Goal: Task Accomplishment & Management: Manage account settings

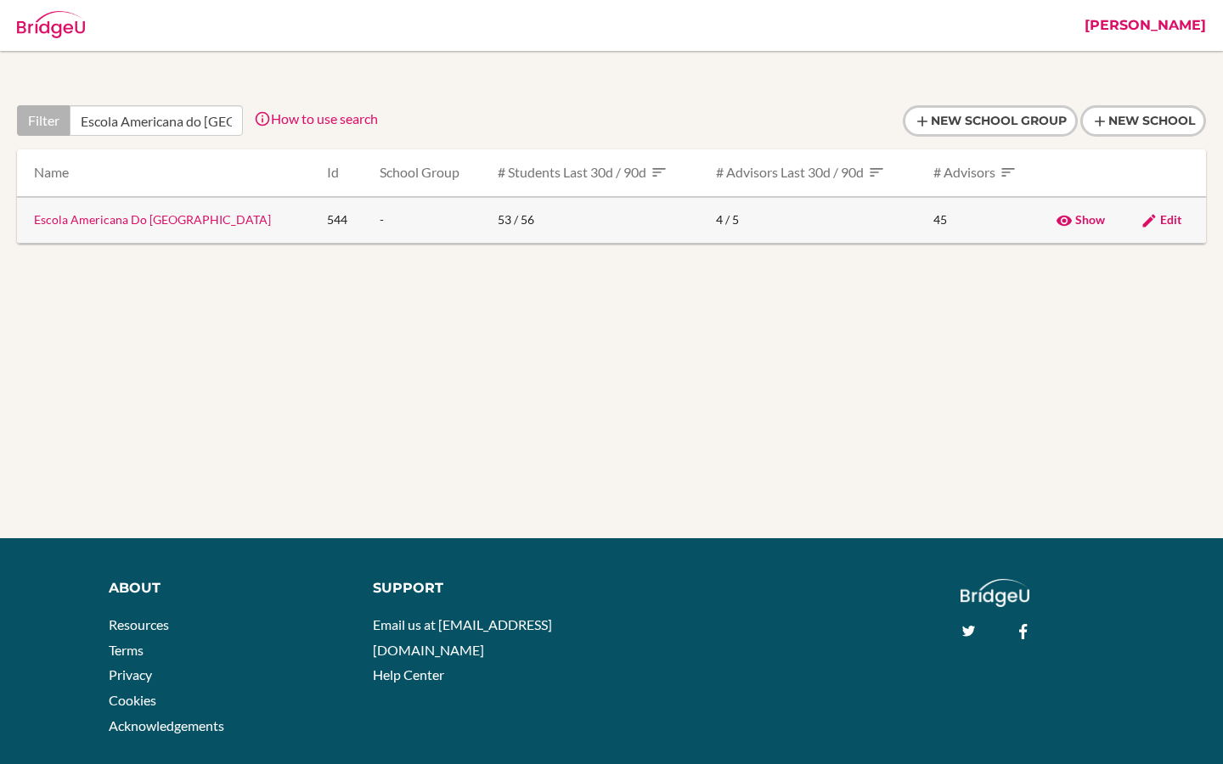
type input "Escola Americana do Rio de Janeiro"
click at [108, 220] on link "Escola Americana Do [GEOGRAPHIC_DATA]" at bounding box center [152, 219] width 237 height 14
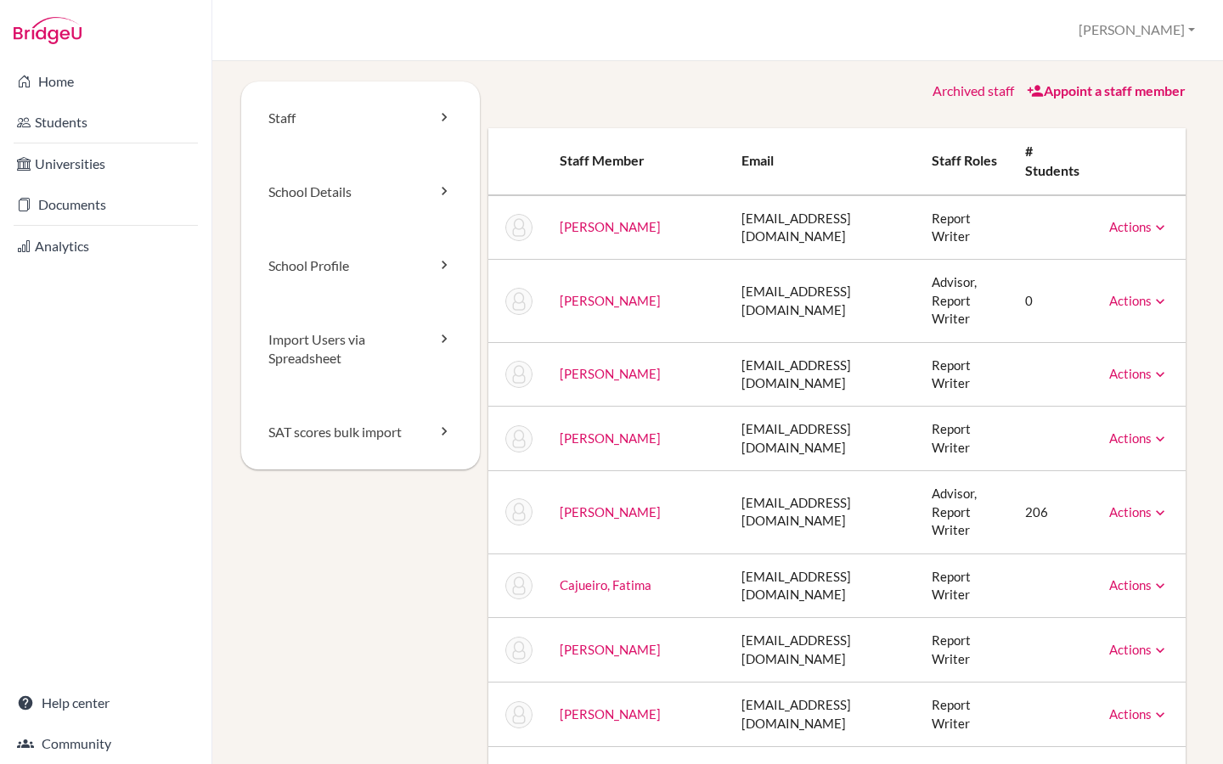
click at [995, 92] on link "Archived staff" at bounding box center [973, 90] width 82 height 16
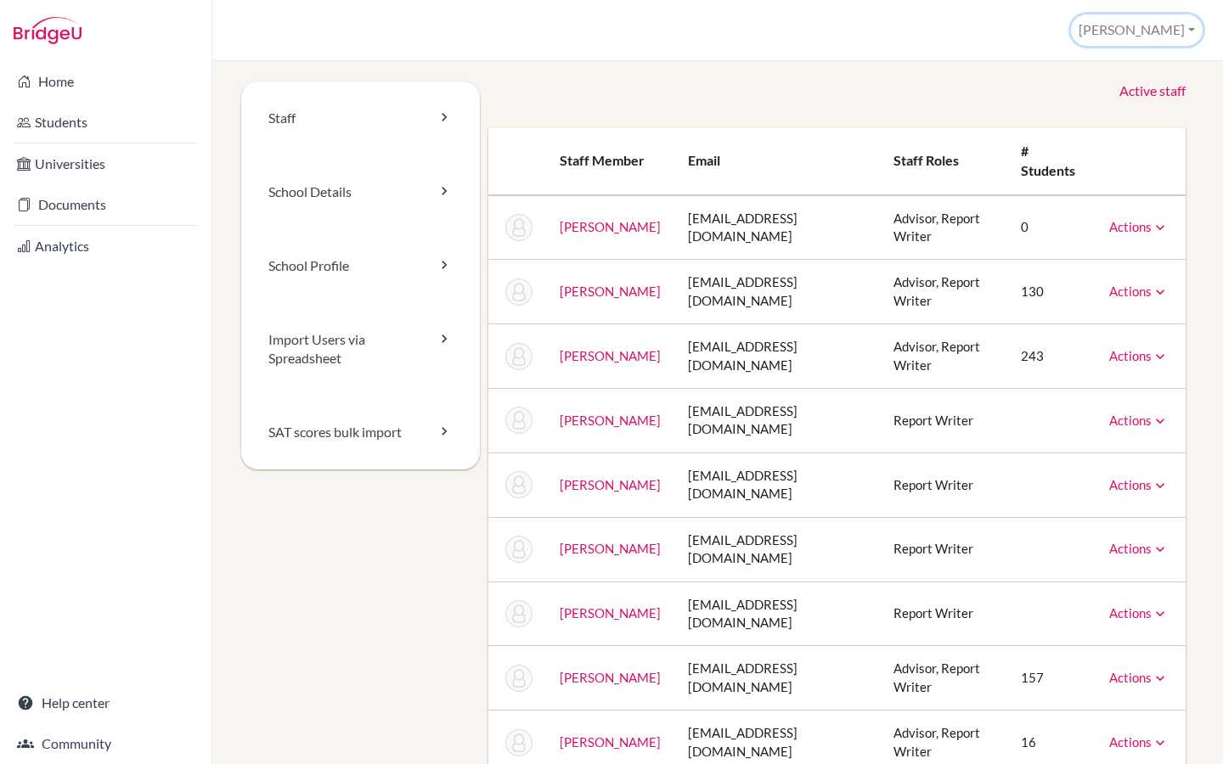
click at [1173, 33] on button "[PERSON_NAME]" at bounding box center [1137, 29] width 132 height 31
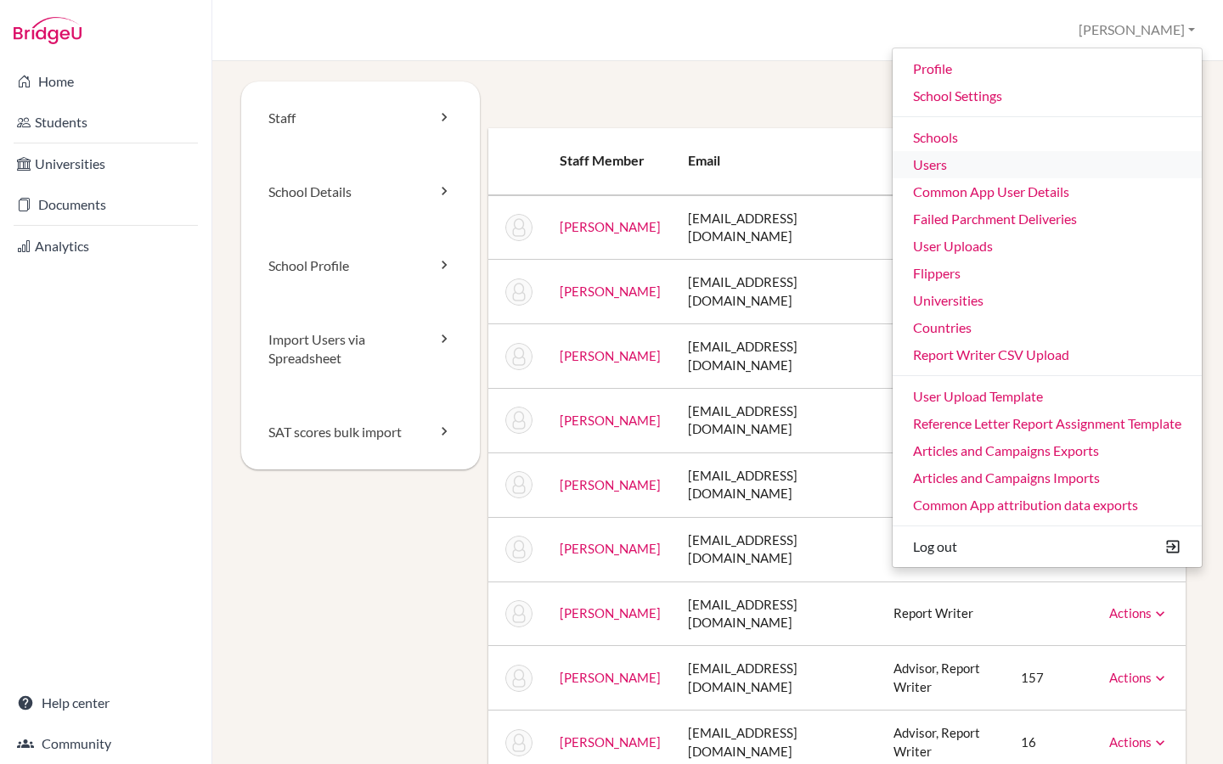
click at [952, 159] on link "Users" at bounding box center [1046, 164] width 309 height 27
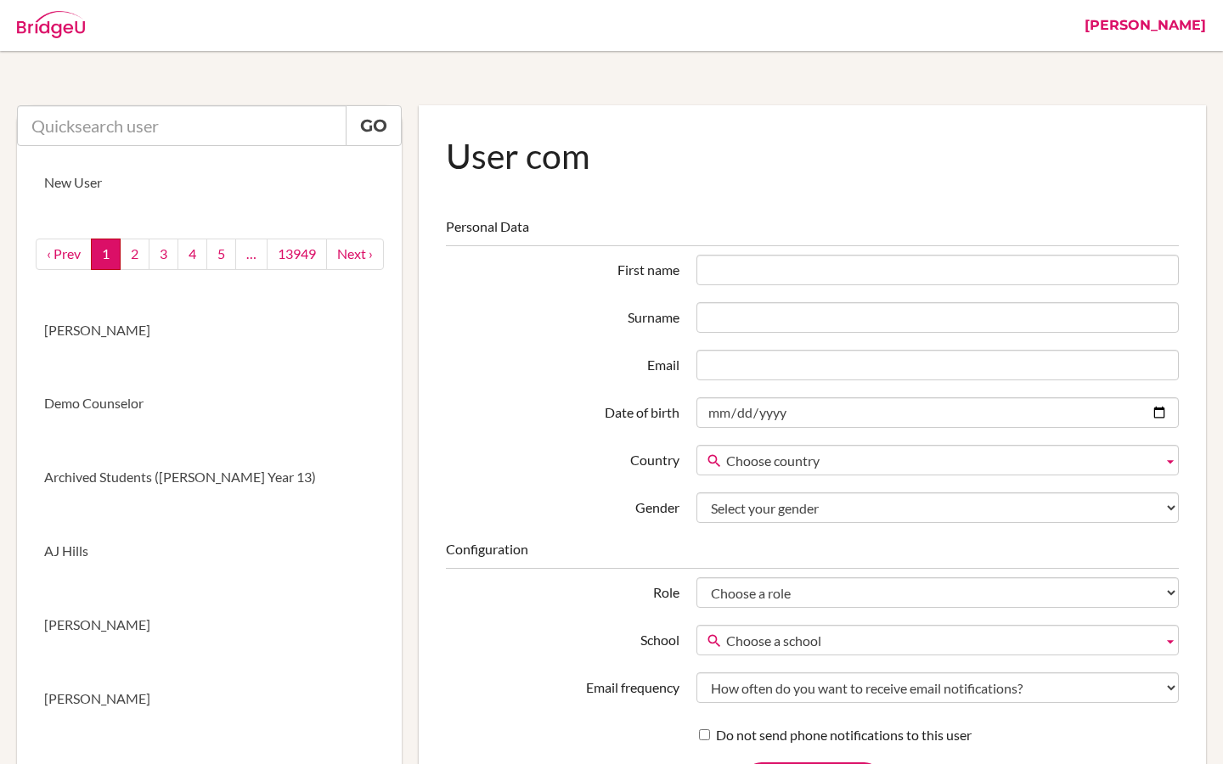
click at [193, 119] on input "text" at bounding box center [181, 125] width 329 height 41
paste input "gsipp@earj.com.br)"
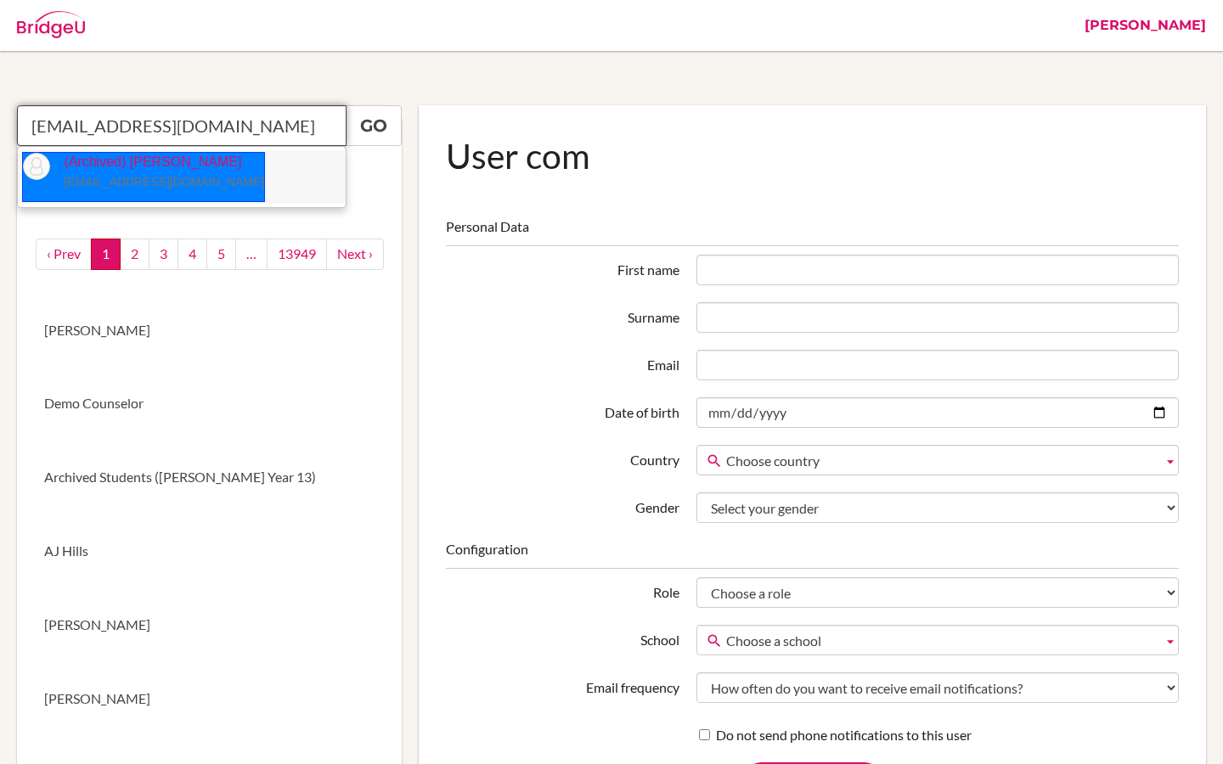
click at [154, 192] on link "(Archived) Greg Sipp gsipp@earj.com.br" at bounding box center [143, 177] width 243 height 50
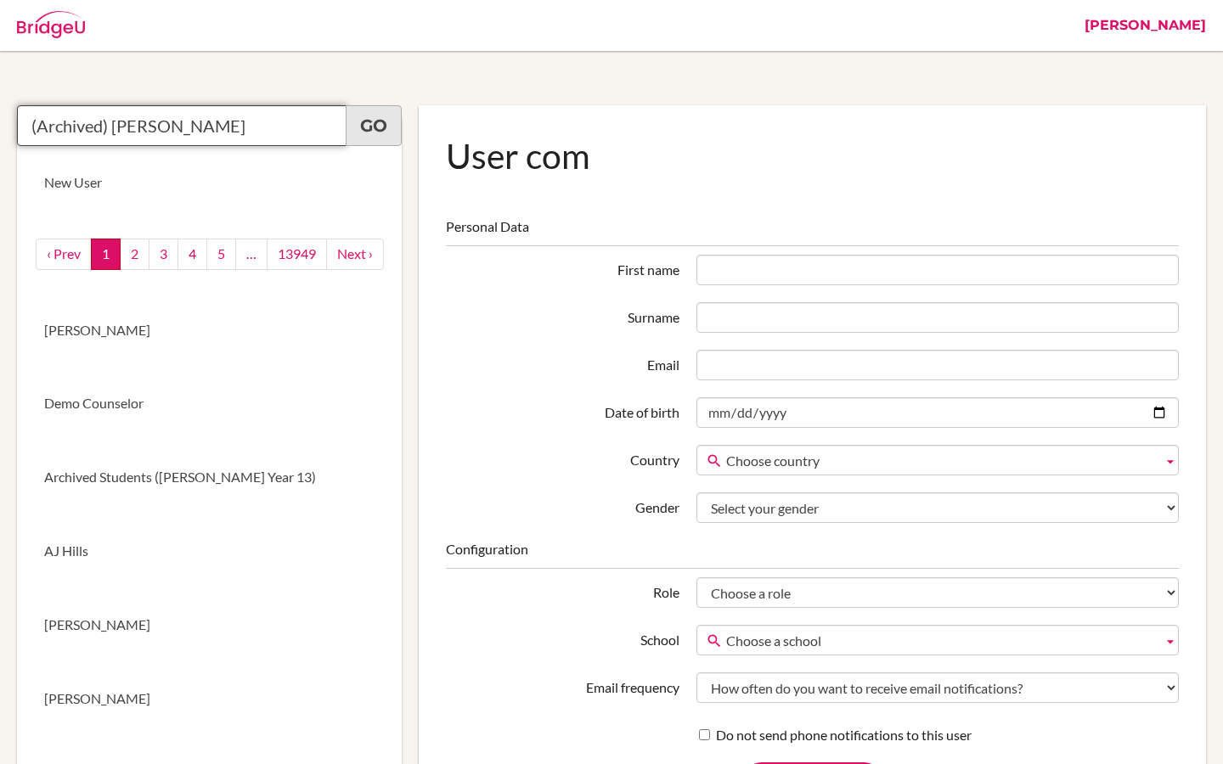
type input "(Archived) Greg Sipp"
click at [363, 132] on link "Go" at bounding box center [374, 125] width 56 height 41
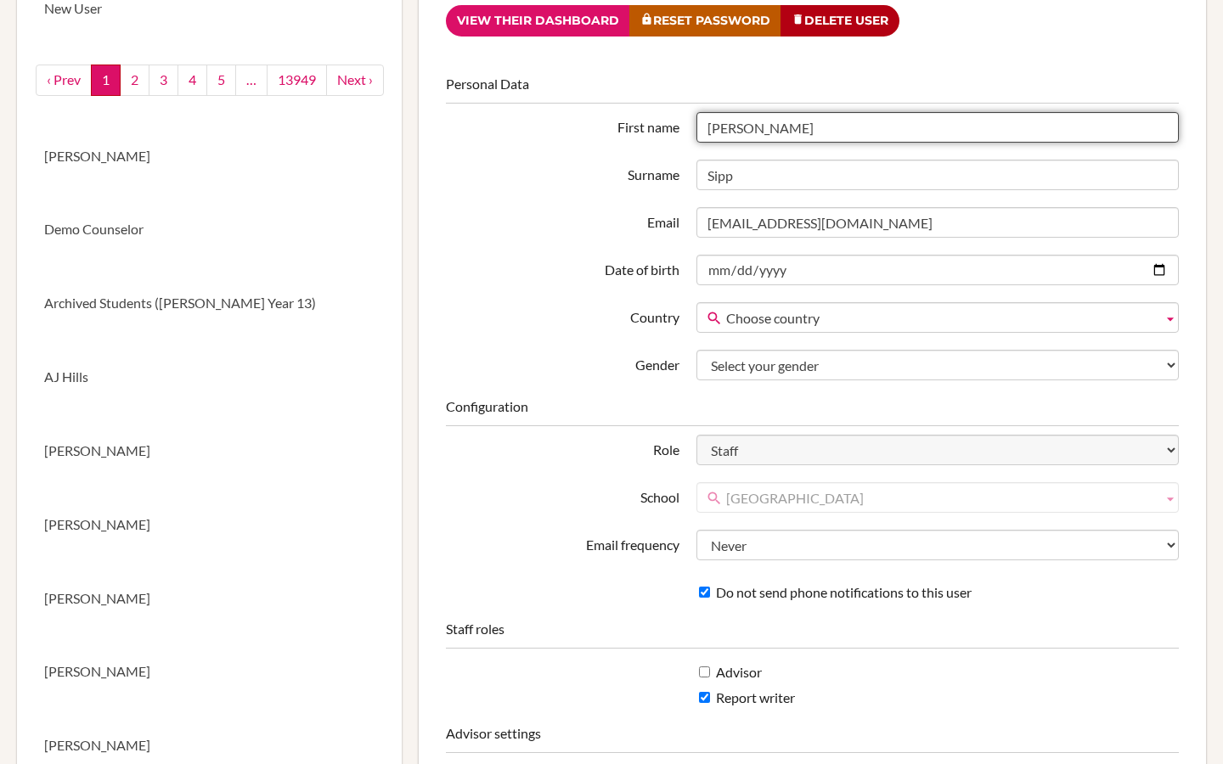
scroll to position [233, 0]
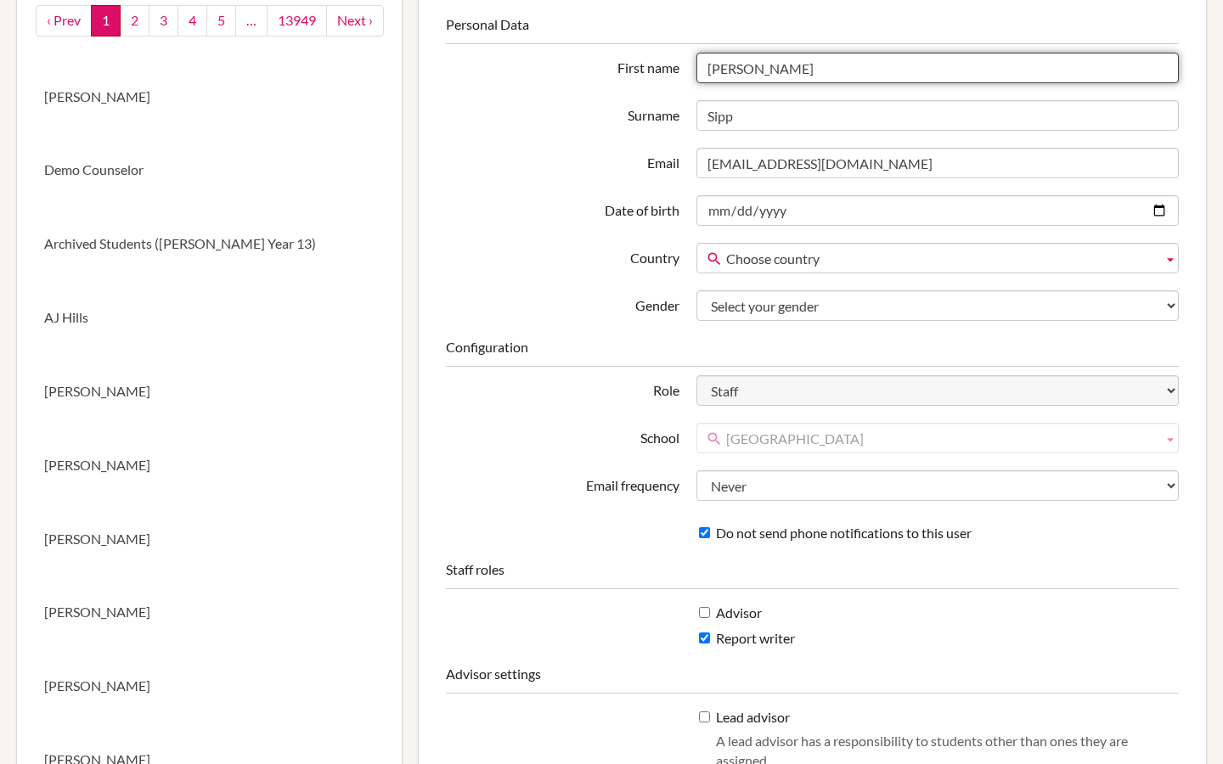
drag, startPoint x: 753, startPoint y: 69, endPoint x: 698, endPoint y: 70, distance: 55.2
click at [698, 70] on input "[PERSON_NAME]" at bounding box center [937, 68] width 482 height 31
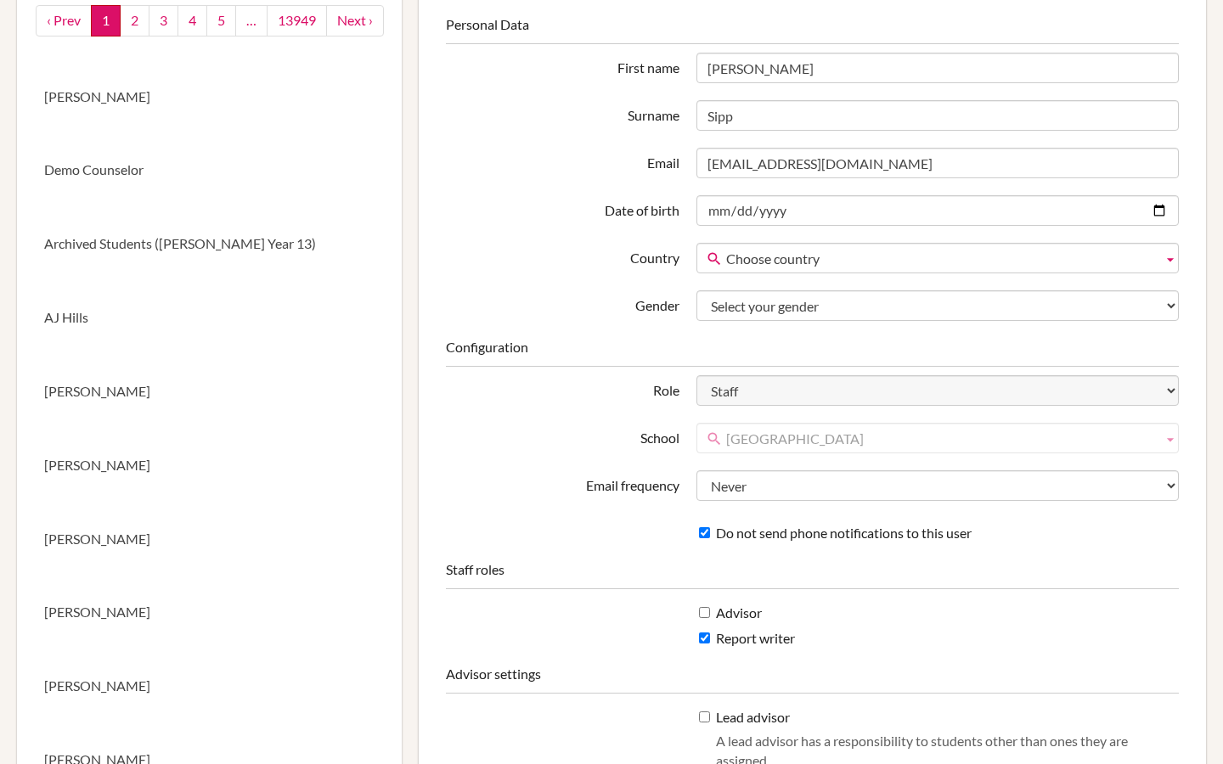
click at [841, 442] on span "[GEOGRAPHIC_DATA]" at bounding box center [941, 439] width 430 height 31
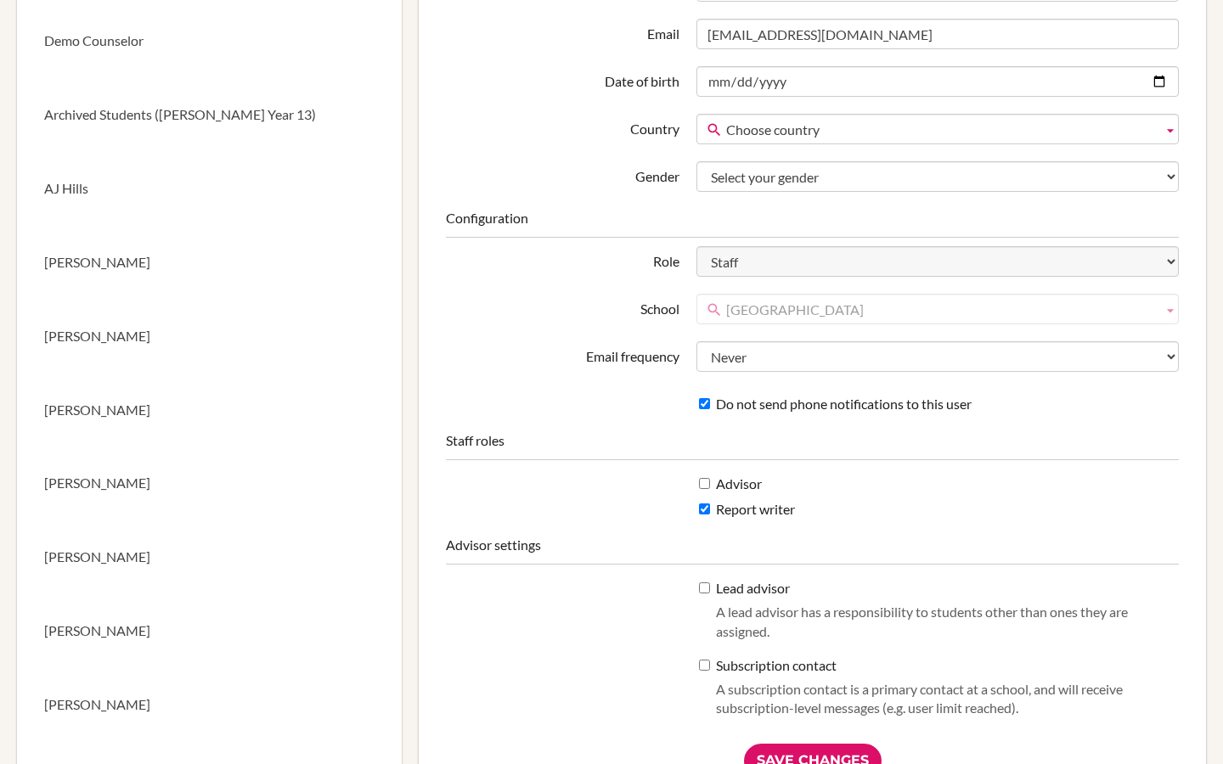
scroll to position [368, 0]
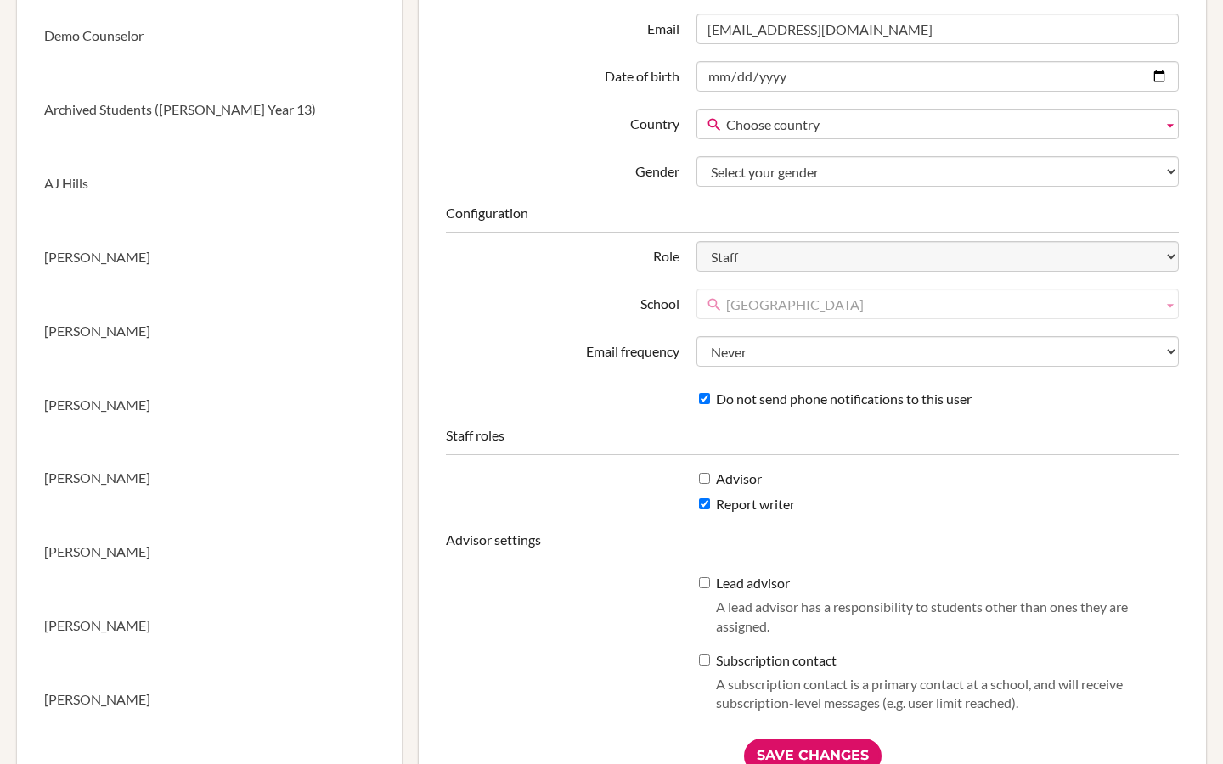
click at [740, 475] on label "Advisor" at bounding box center [730, 480] width 63 height 20
click at [710, 475] on input "Advisor" at bounding box center [704, 478] width 11 height 11
click at [732, 474] on label "Advisor" at bounding box center [730, 480] width 63 height 20
click at [710, 474] on input "Advisor" at bounding box center [704, 478] width 11 height 11
checkbox input "false"
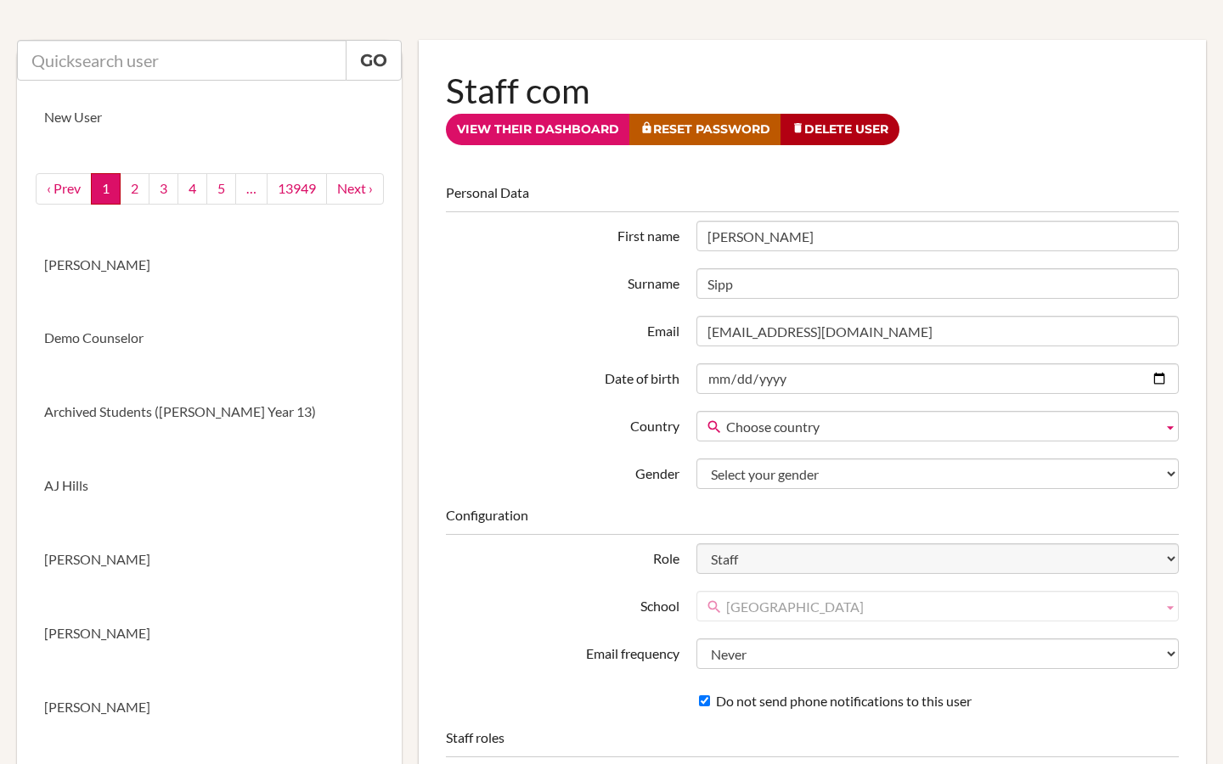
scroll to position [0, 0]
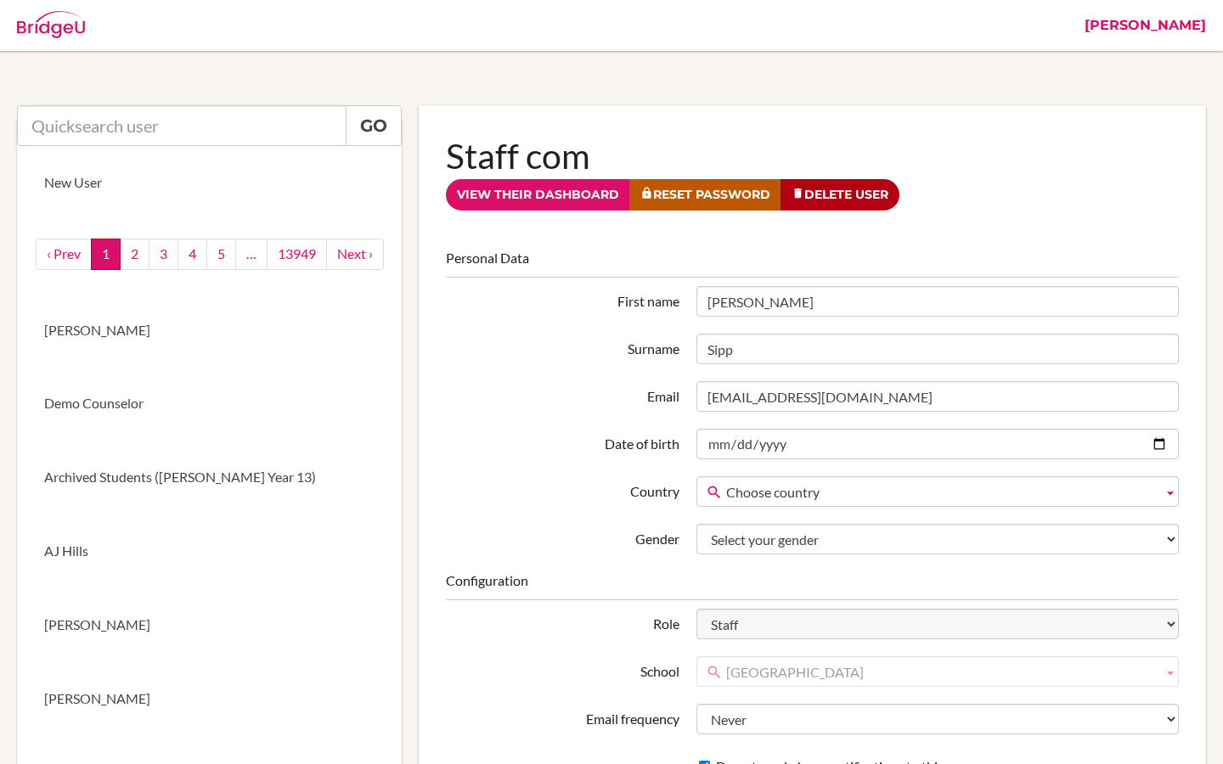
drag, startPoint x: 1199, startPoint y: 20, endPoint x: 615, endPoint y: 37, distance: 584.4
drag, startPoint x: 1202, startPoint y: 22, endPoint x: 618, endPoint y: 39, distance: 584.4
click at [1182, 27] on link "[PERSON_NAME]" at bounding box center [1145, 25] width 138 height 51
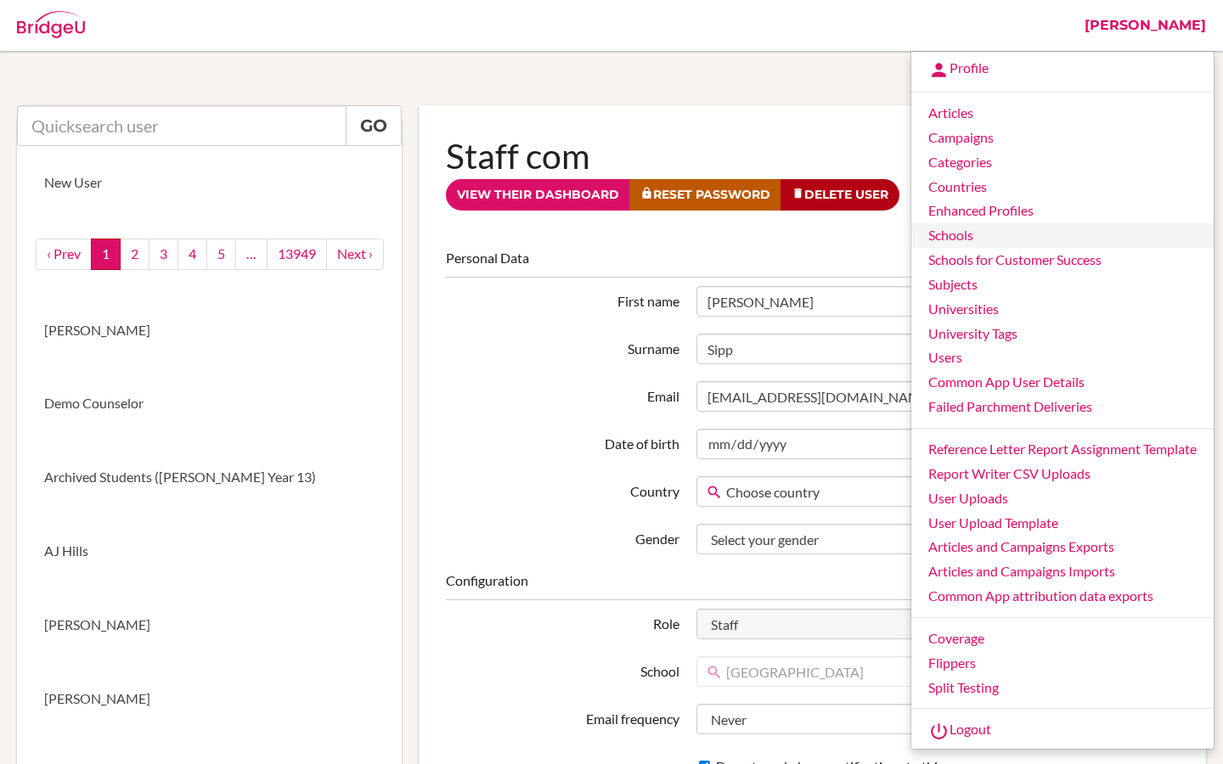
click at [967, 243] on link "Schools" at bounding box center [1062, 235] width 302 height 25
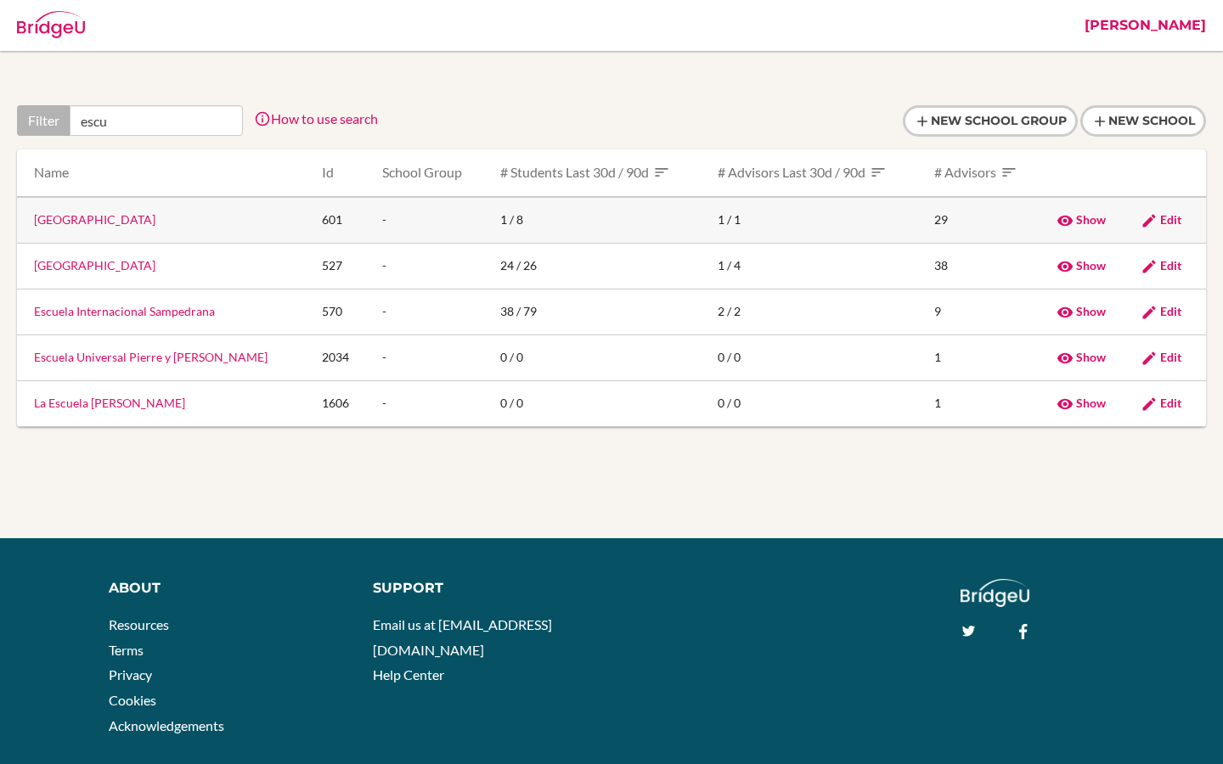
type input "escu"
click at [81, 221] on link "Escuela Bella Vista" at bounding box center [94, 219] width 121 height 14
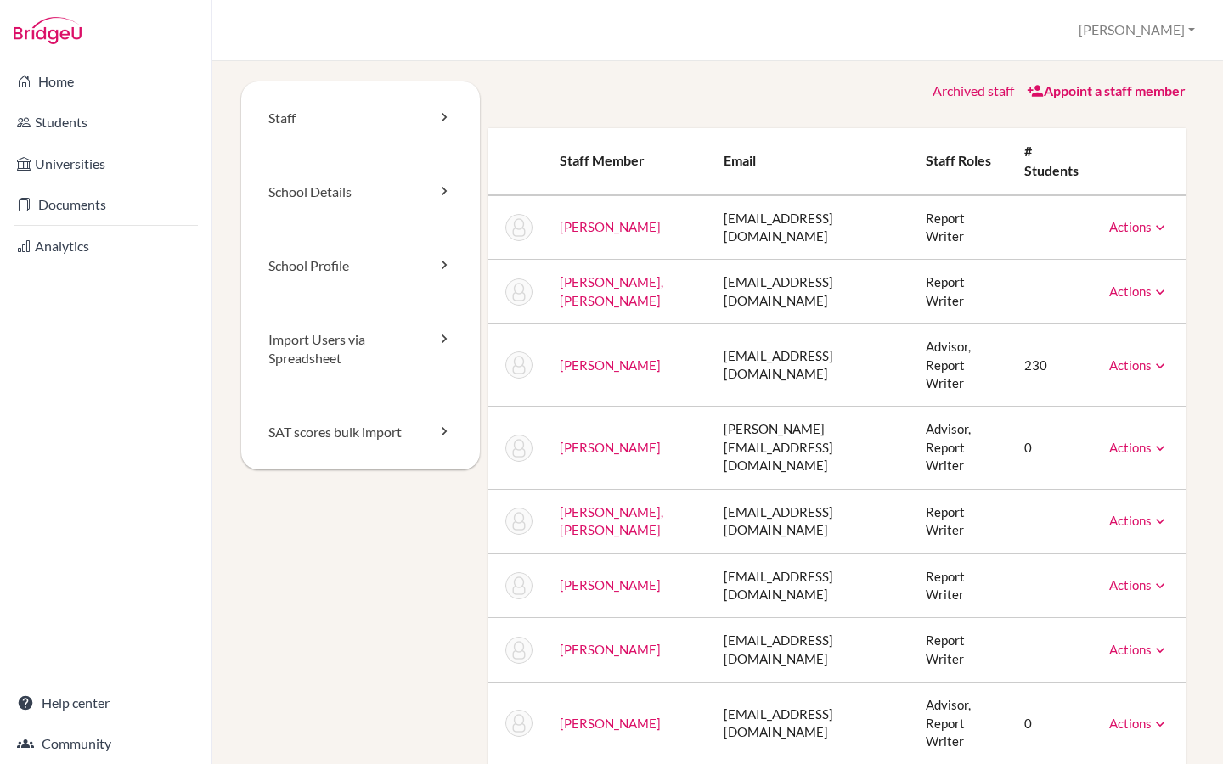
click at [962, 84] on link "Archived staff" at bounding box center [973, 90] width 82 height 16
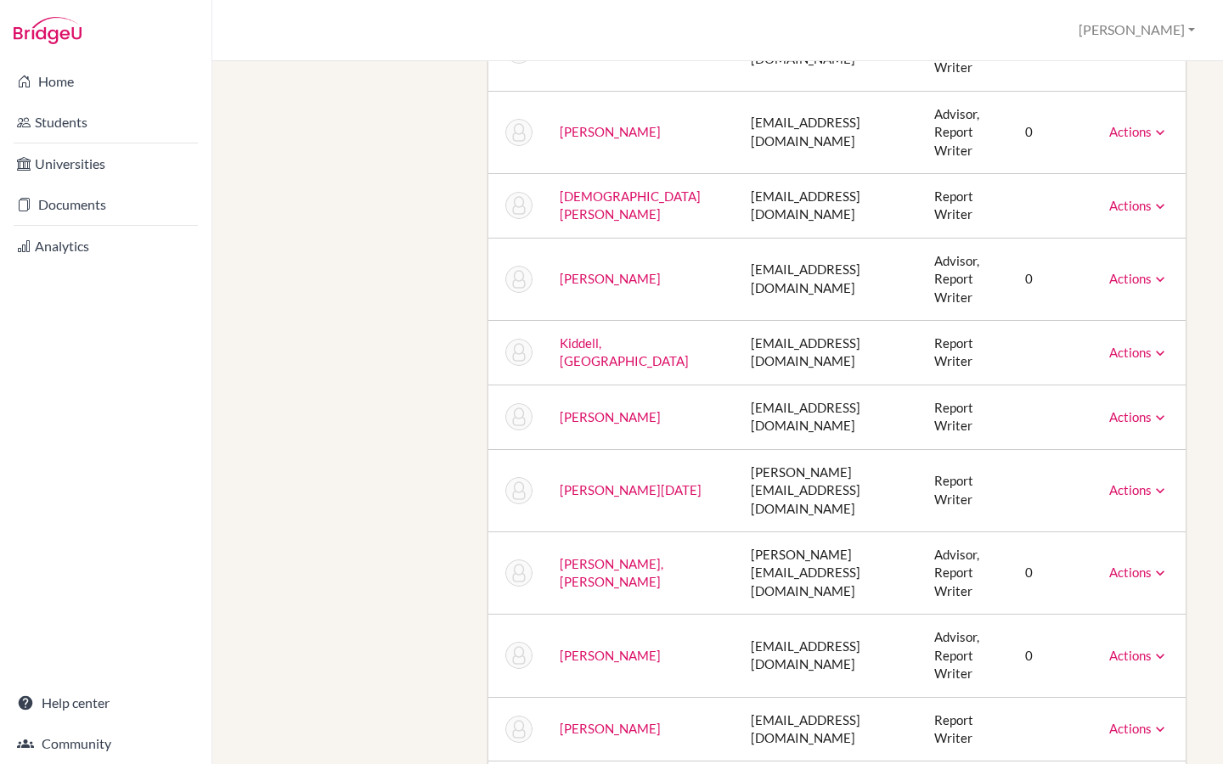
scroll to position [801, 0]
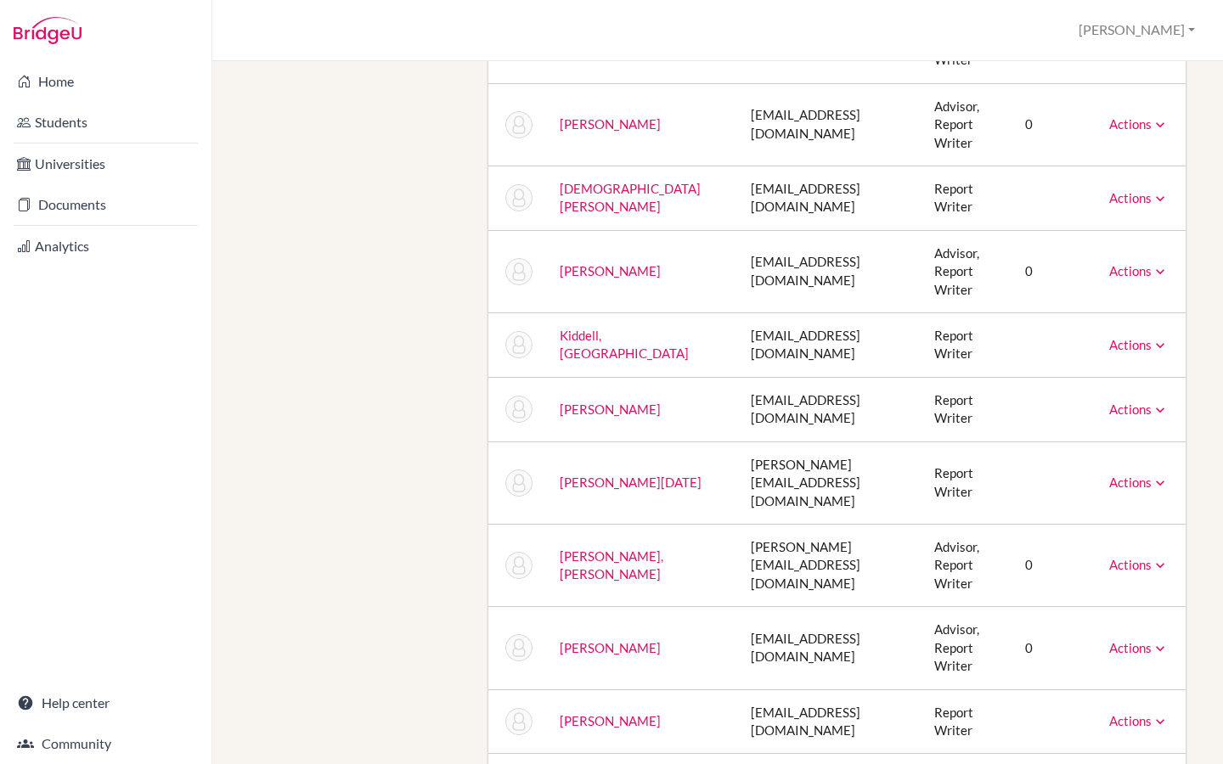
click at [1122, 713] on link "Actions" at bounding box center [1138, 720] width 59 height 15
click at [318, 348] on div "Staff School Details School Profile Import Users via Spreadsheet SAT scores bul…" at bounding box center [717, 132] width 953 height 1702
click at [123, 127] on link "Students" at bounding box center [105, 122] width 205 height 34
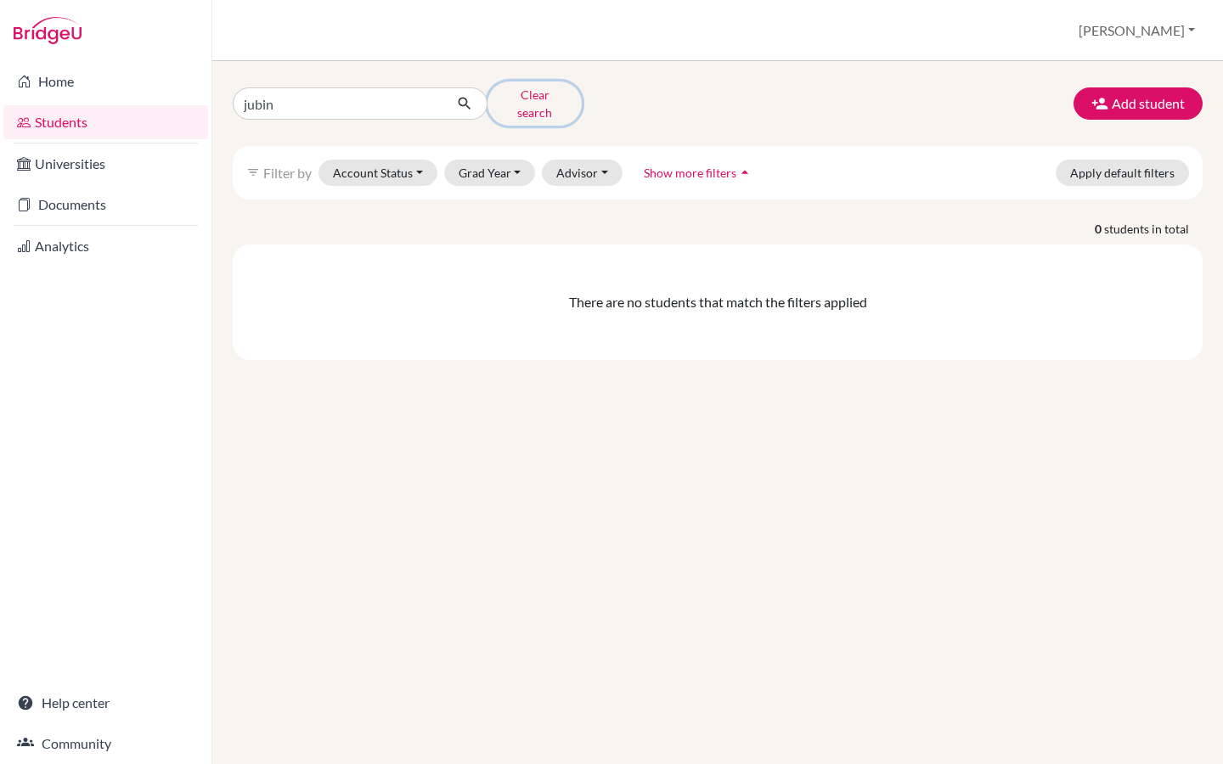
click at [521, 88] on button "Clear search" at bounding box center [534, 104] width 94 height 44
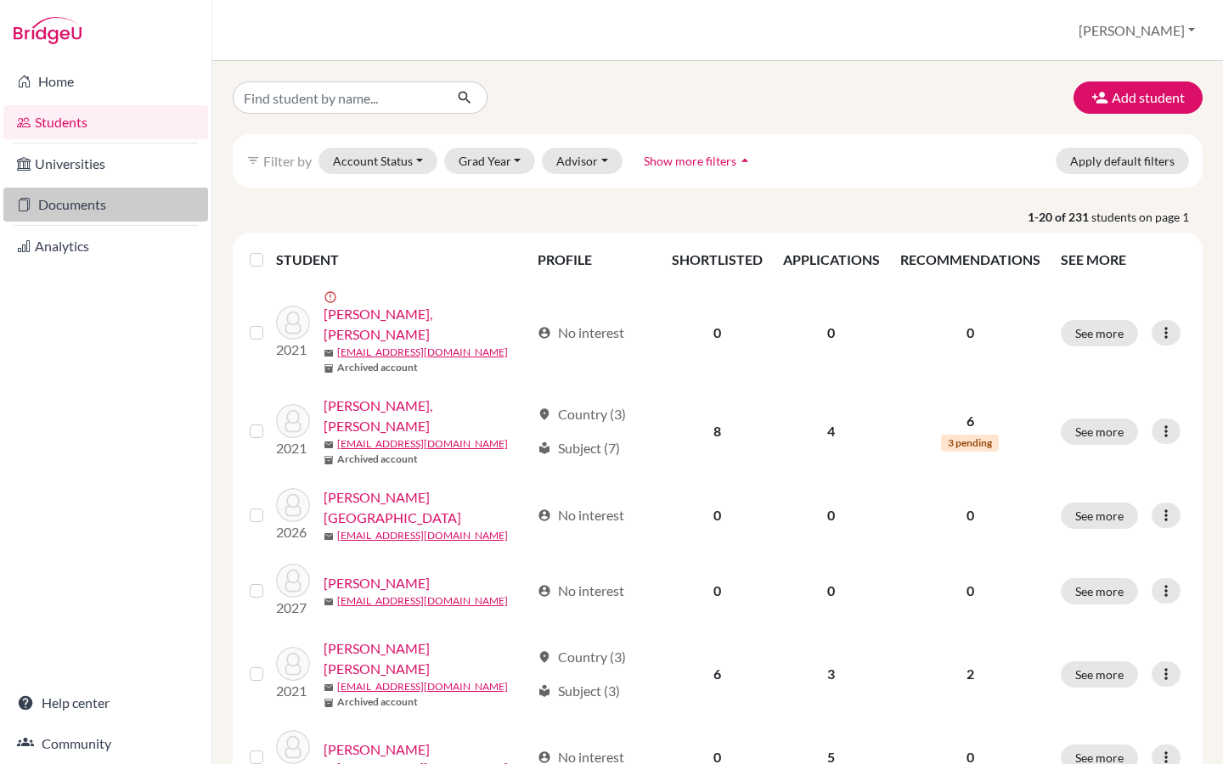
click at [119, 216] on link "Documents" at bounding box center [105, 205] width 205 height 34
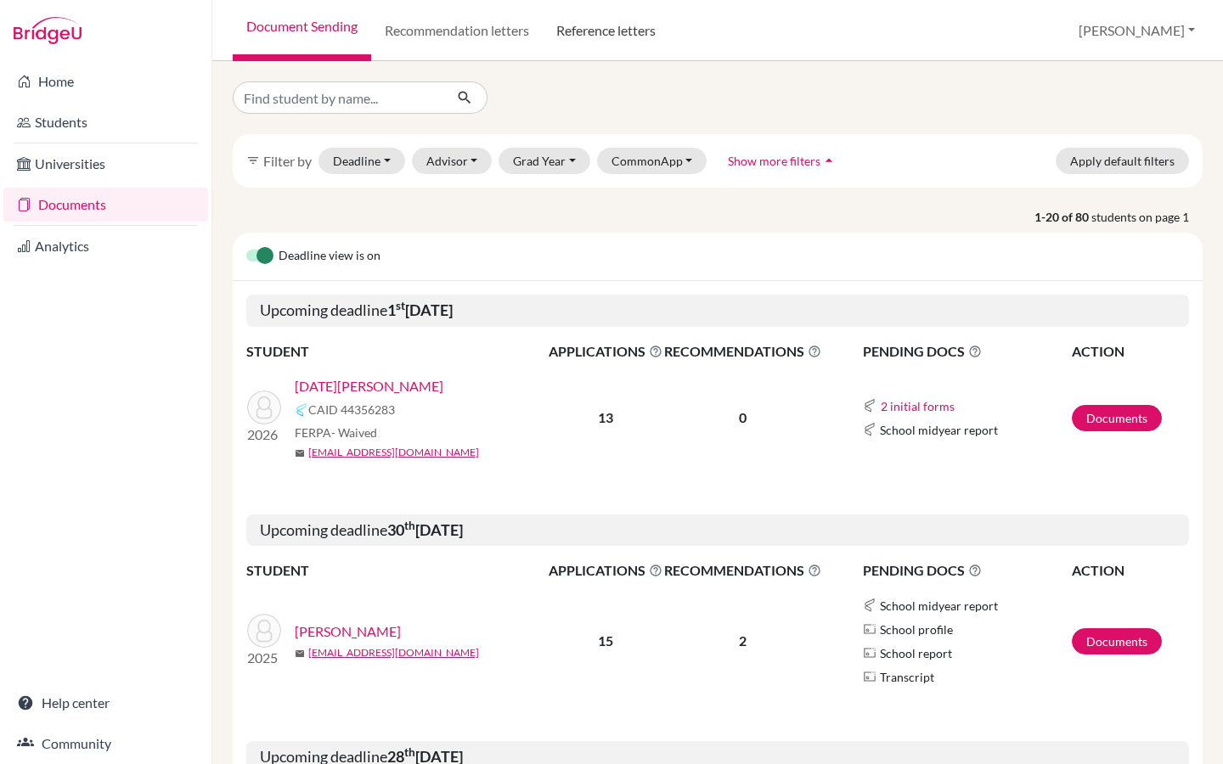
click at [604, 37] on link "Reference letters" at bounding box center [606, 30] width 127 height 61
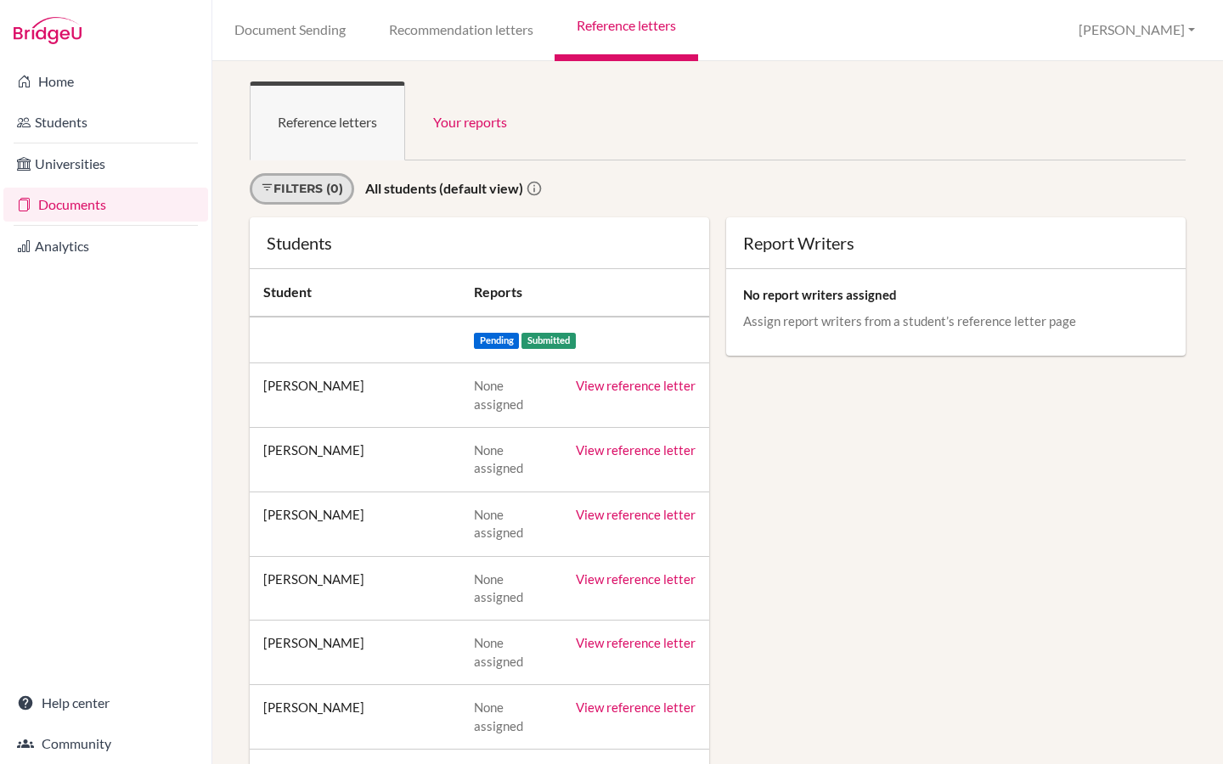
click at [329, 195] on link "Filters (0)" at bounding box center [302, 188] width 104 height 31
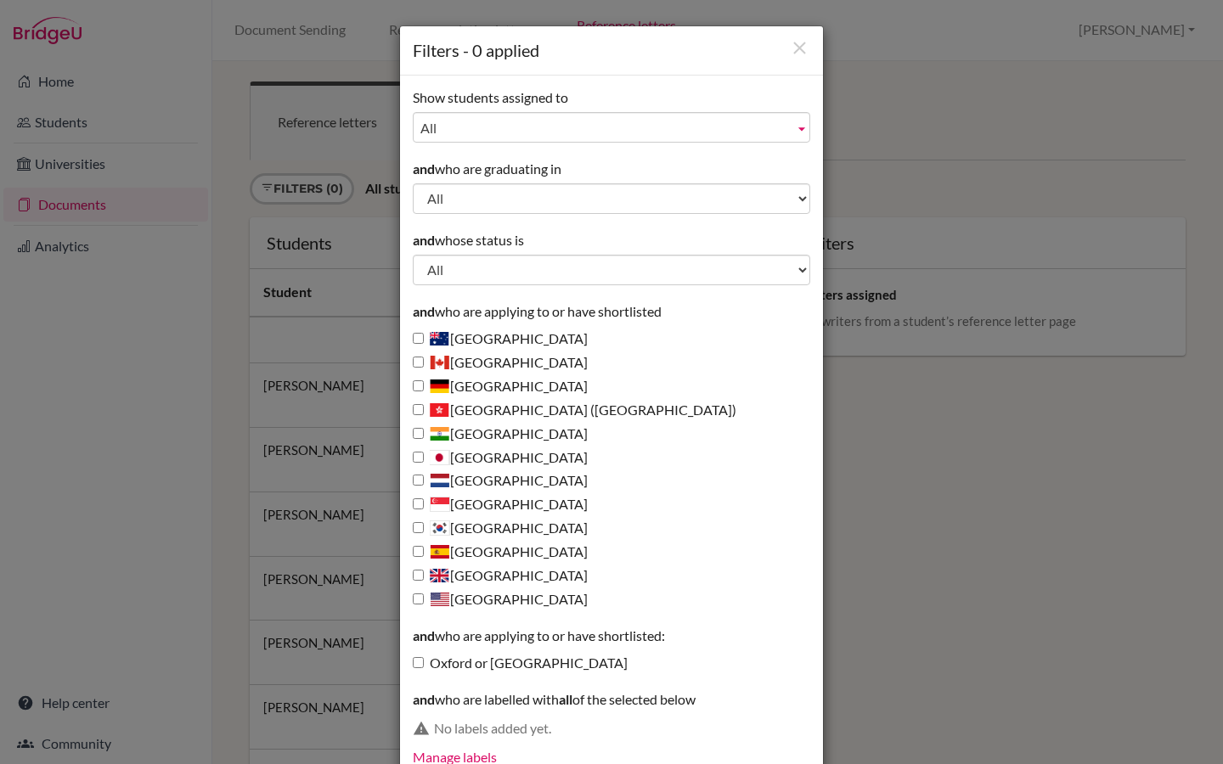
click at [488, 127] on span "All" at bounding box center [603, 128] width 367 height 31
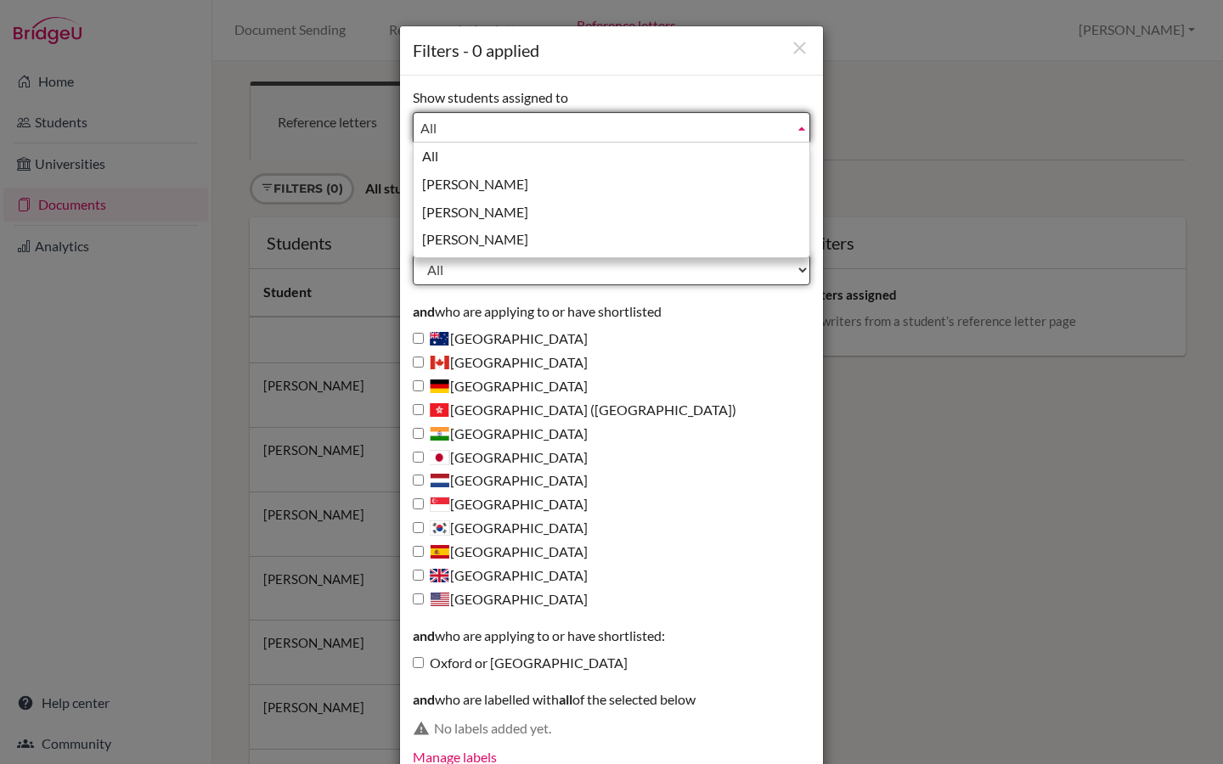
click at [445, 274] on select "All Behind schedule Inactive last week Inactive last month Inactive last 3 mont…" at bounding box center [611, 270] width 397 height 31
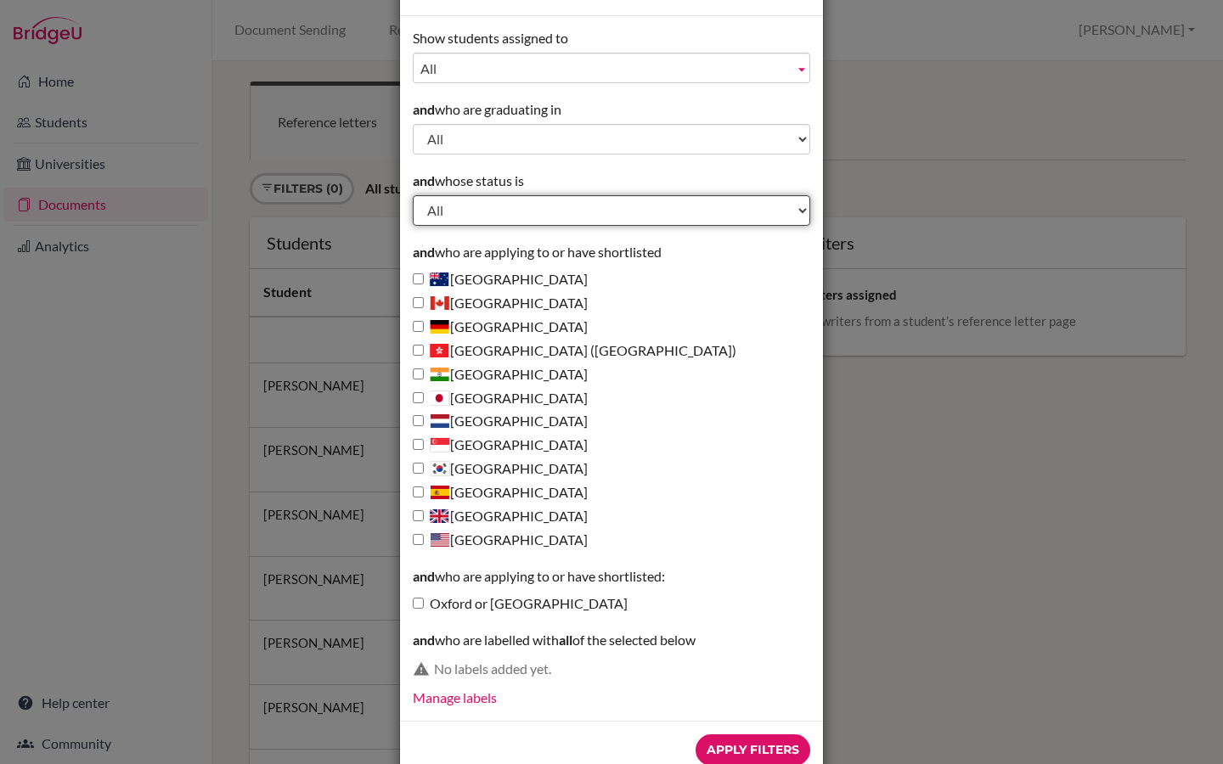
scroll to position [100, 0]
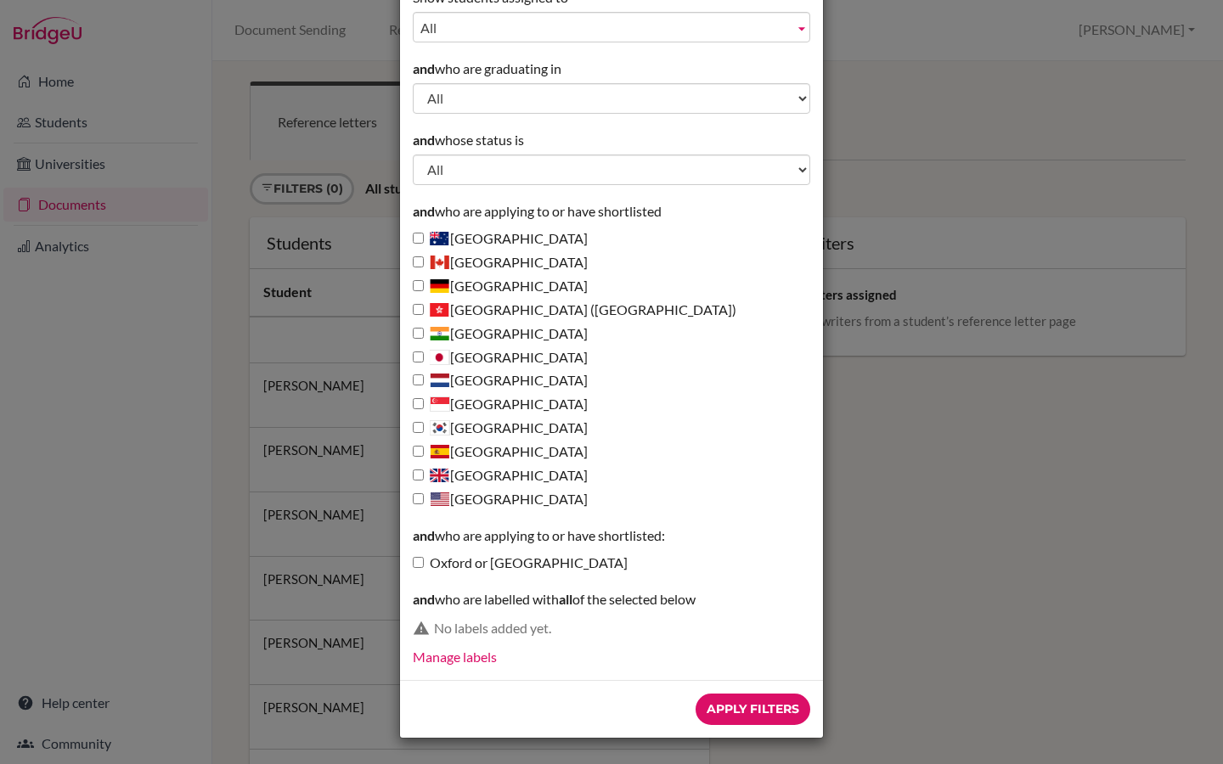
click at [999, 357] on div "Filters - 0 applied Show students assigned to All [PERSON_NAME], [PERSON_NAME],…" at bounding box center [611, 382] width 1223 height 764
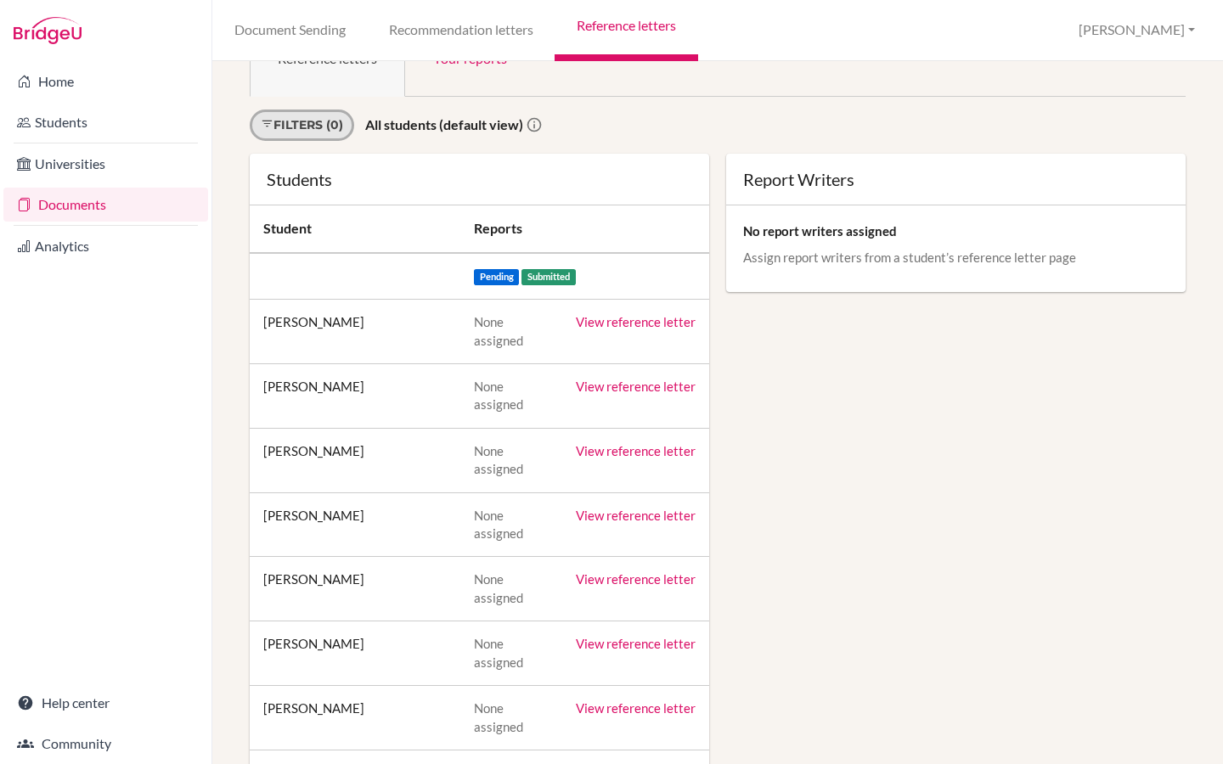
scroll to position [0, 0]
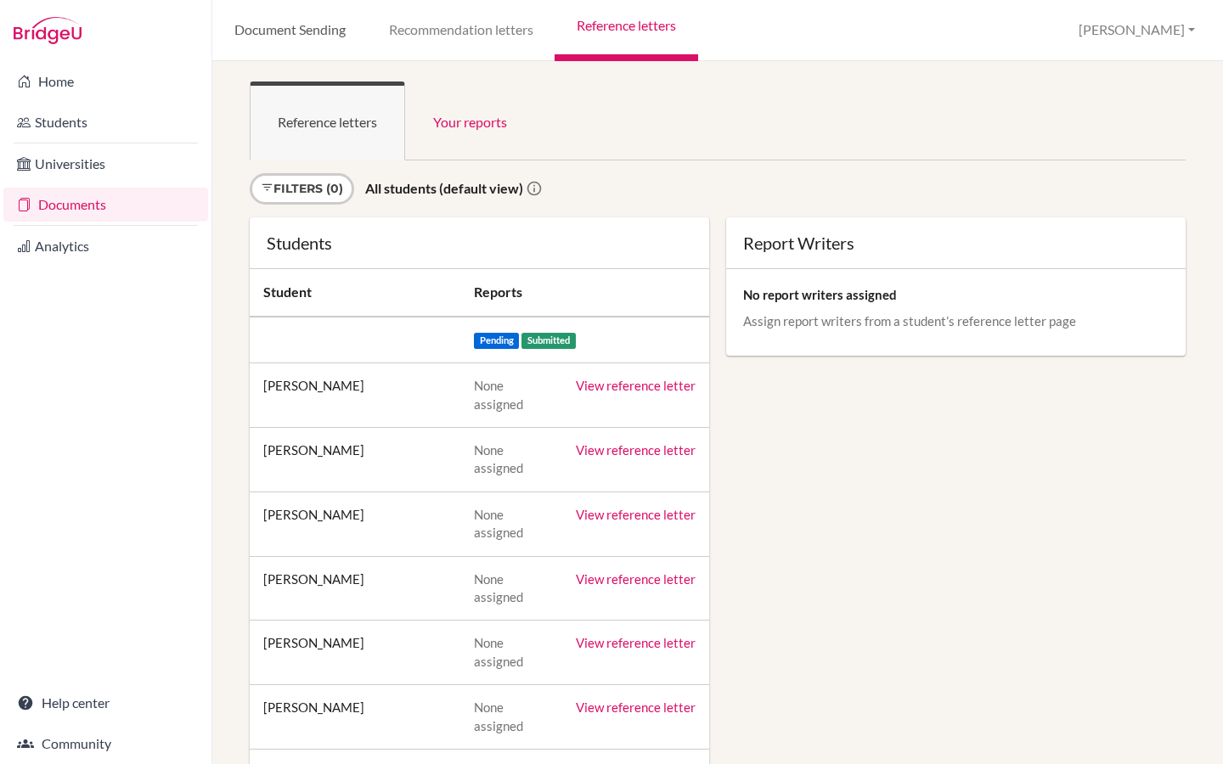
click at [327, 35] on link "Document Sending" at bounding box center [289, 30] width 155 height 61
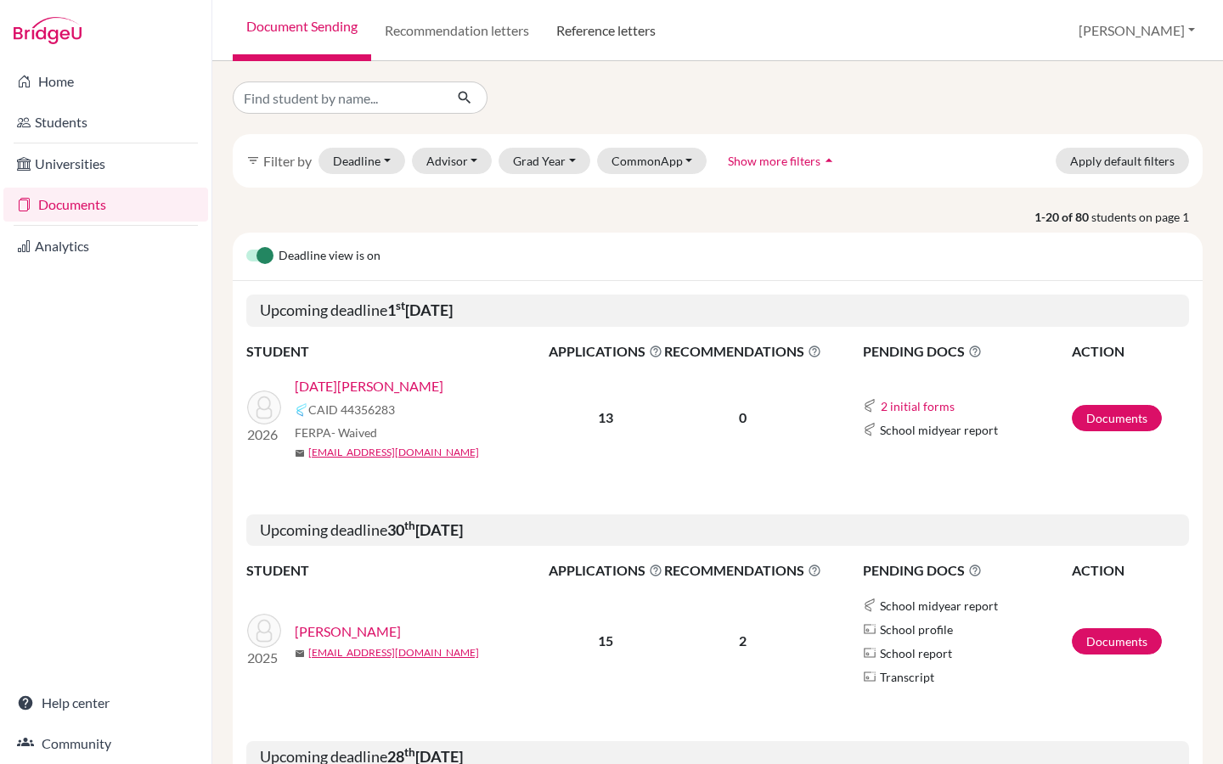
click at [593, 42] on link "Reference letters" at bounding box center [606, 30] width 127 height 61
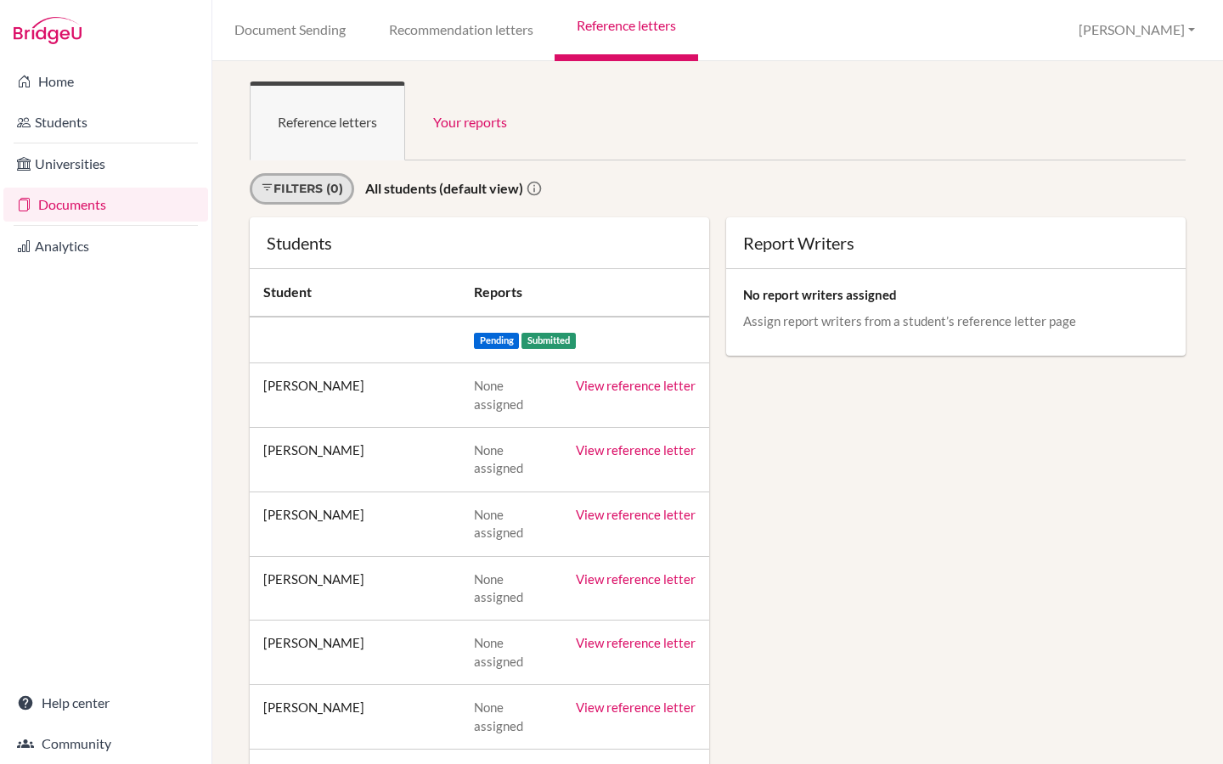
click at [330, 185] on link "Filters (0)" at bounding box center [302, 188] width 104 height 31
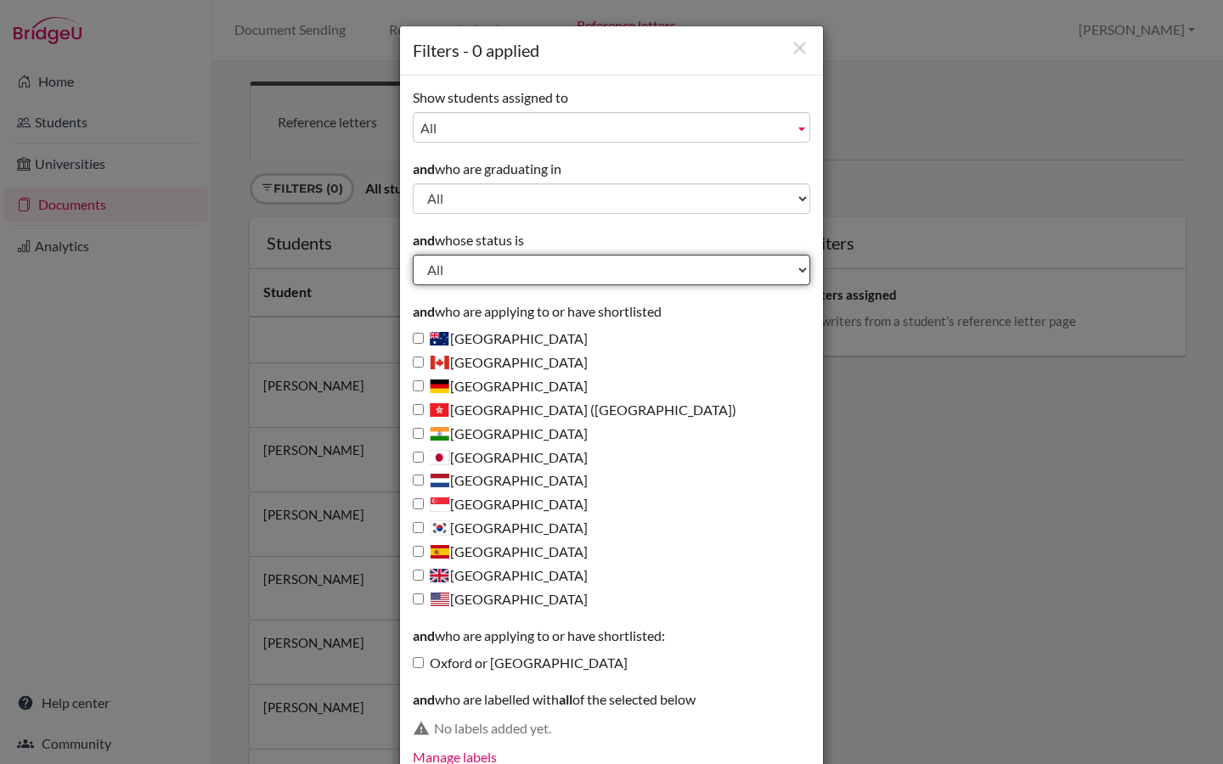
click at [469, 267] on select "All Behind schedule Inactive last week Inactive last month Inactive last 3 mont…" at bounding box center [611, 270] width 397 height 31
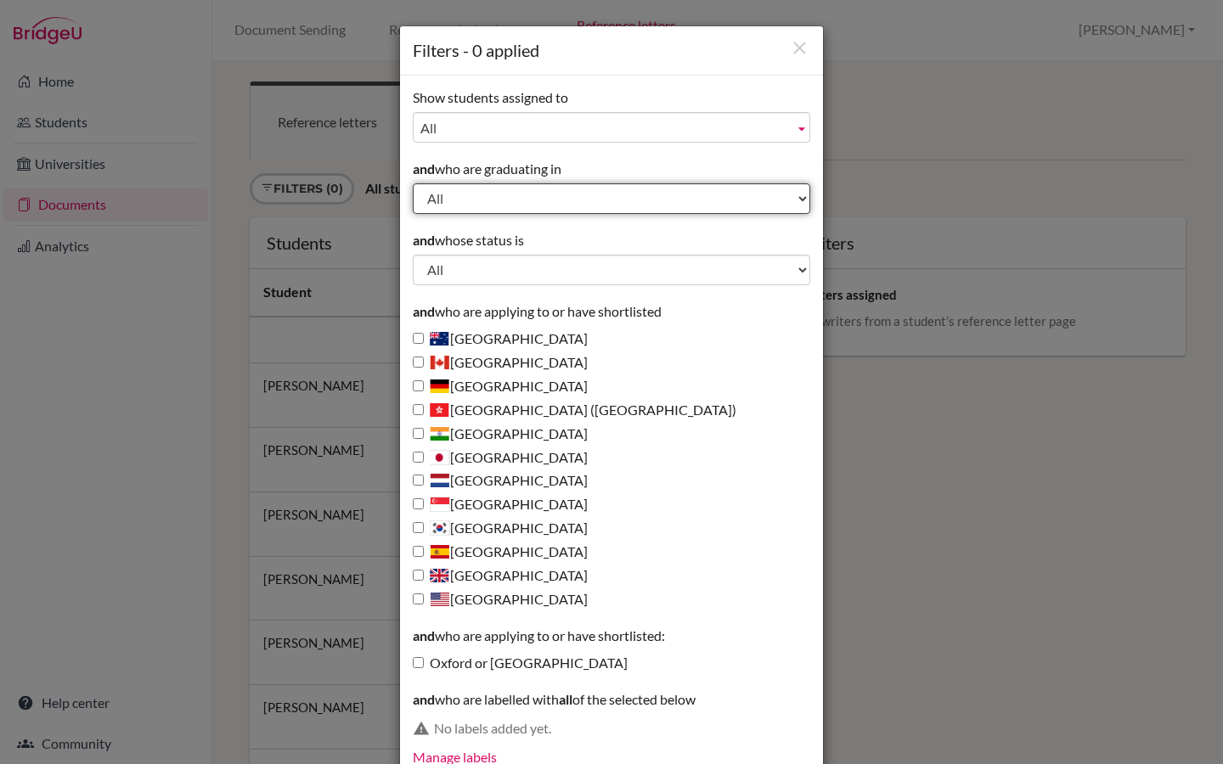
click at [475, 201] on select "All 2027 2026 2025 2024 2023 2022 2021 2020 2019 2018 2011 1990" at bounding box center [611, 198] width 397 height 31
click at [489, 134] on span "All" at bounding box center [603, 128] width 367 height 31
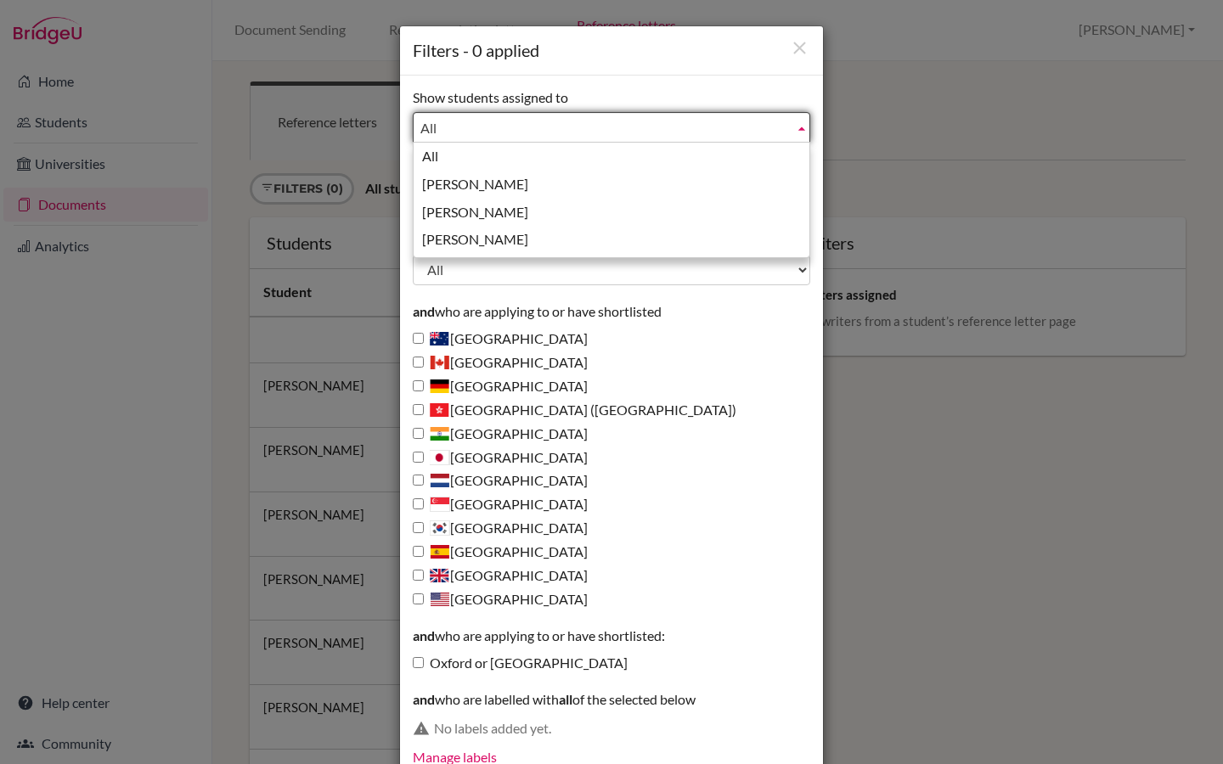
click at [925, 346] on div "Filters - 0 applied Show students assigned to All Brennan, Michael Bustamante, …" at bounding box center [611, 382] width 1223 height 764
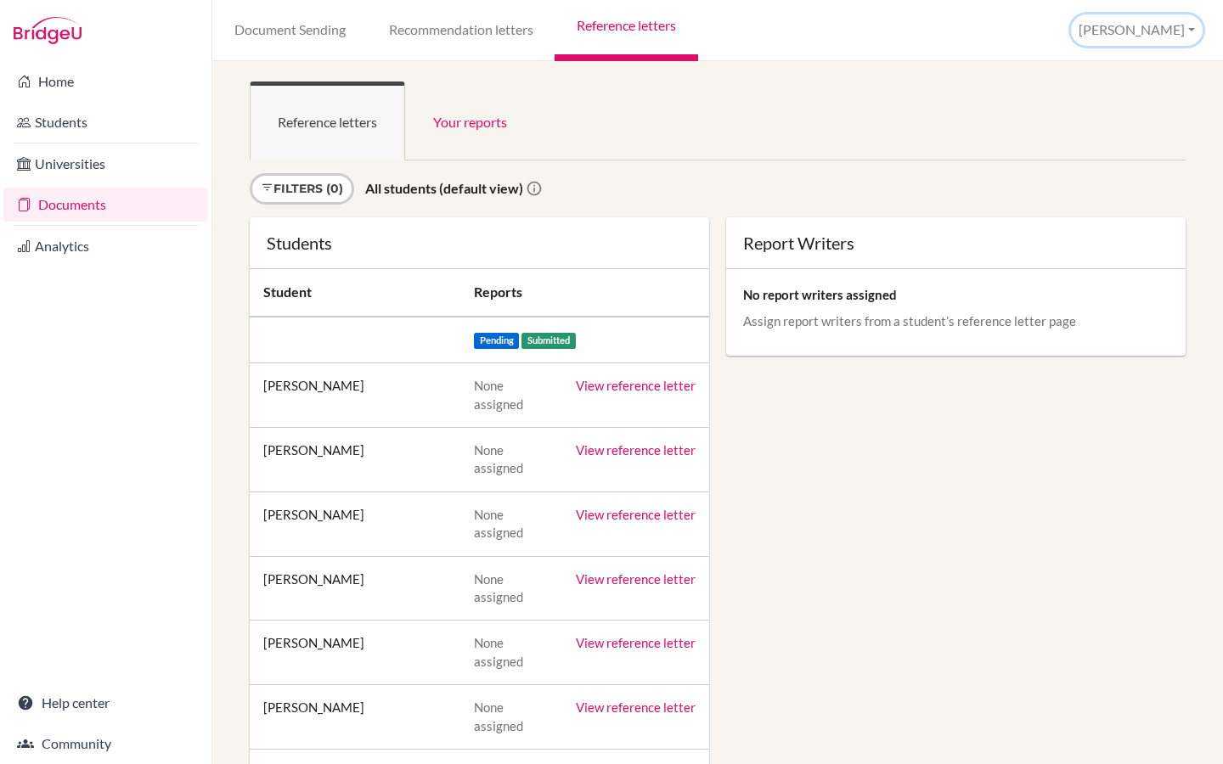
click at [1164, 22] on button "[PERSON_NAME]" at bounding box center [1137, 29] width 132 height 31
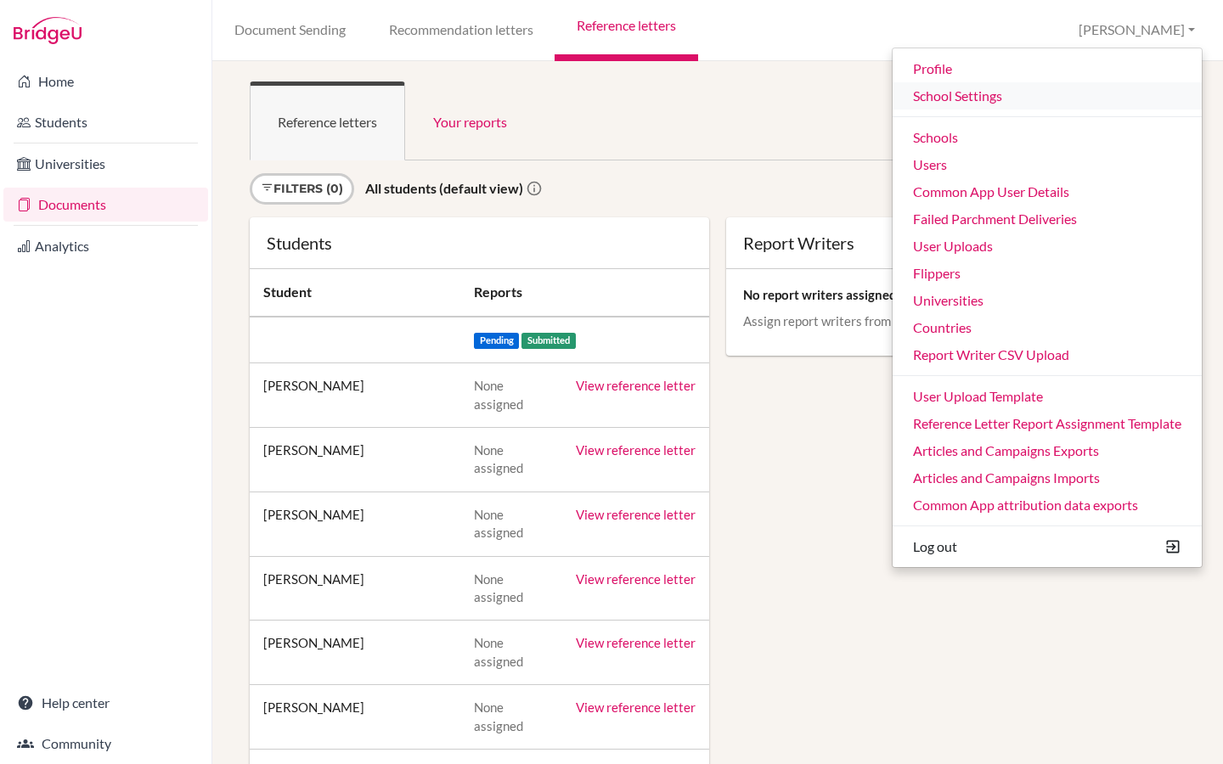
click at [943, 102] on link "School Settings" at bounding box center [1046, 95] width 309 height 27
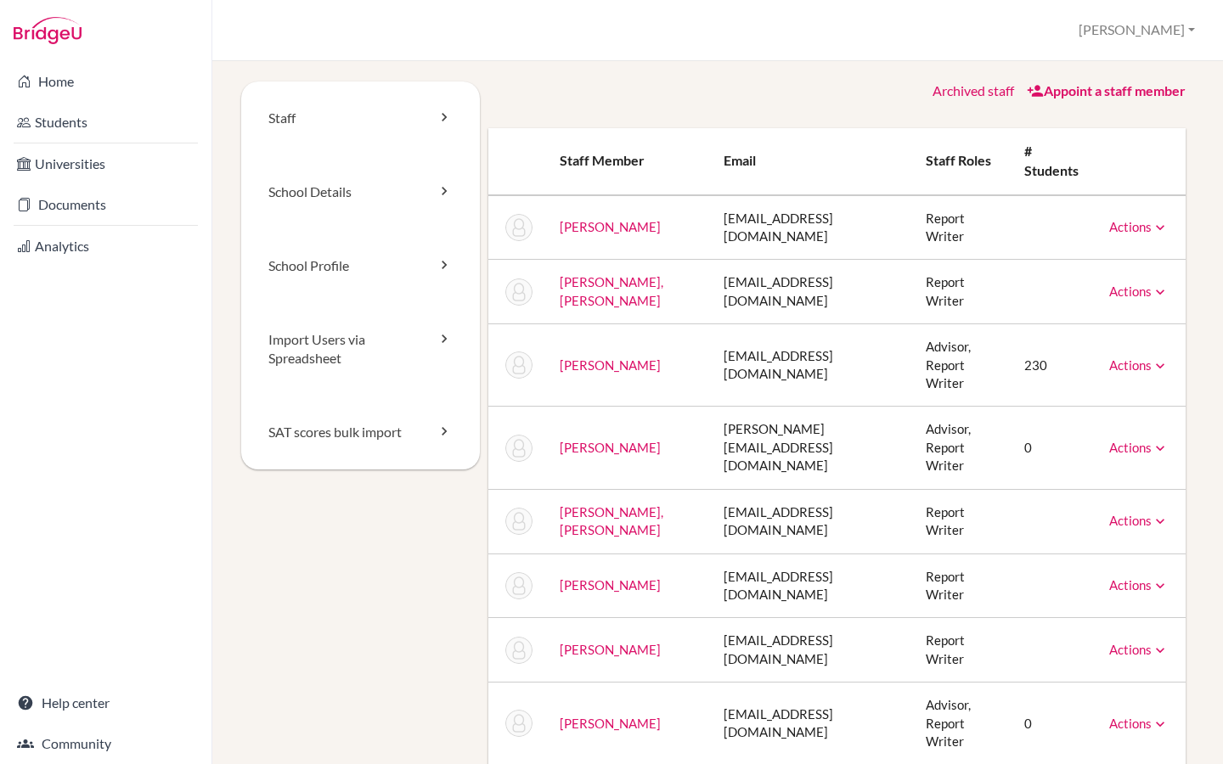
click at [978, 95] on link "Archived staff" at bounding box center [973, 90] width 82 height 16
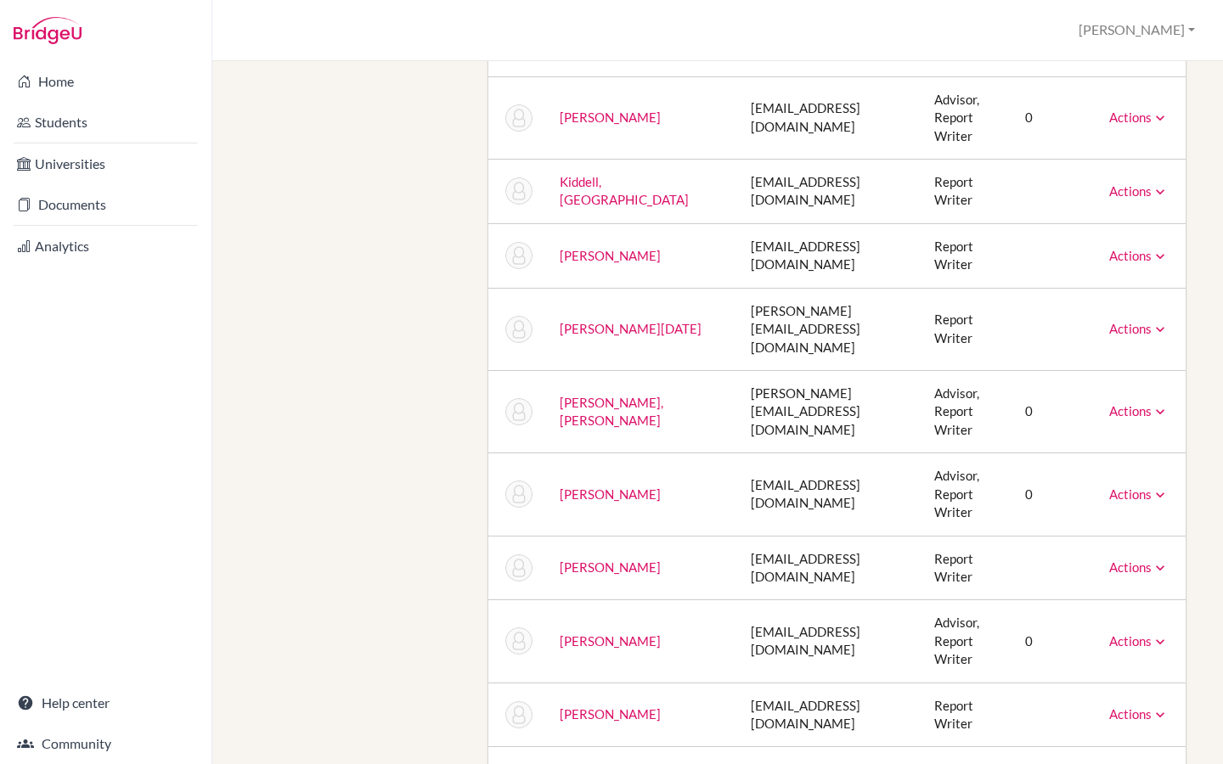
scroll to position [1004, 0]
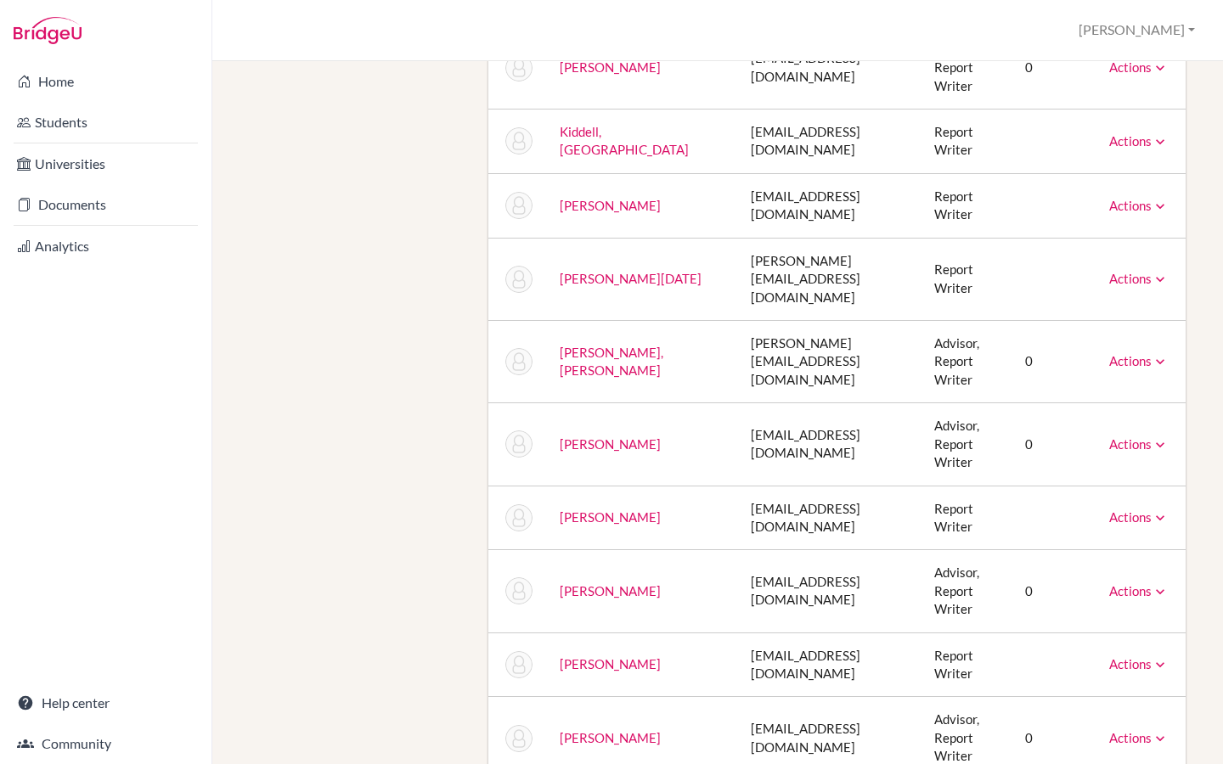
click at [1127, 509] on link "Actions" at bounding box center [1138, 516] width 59 height 15
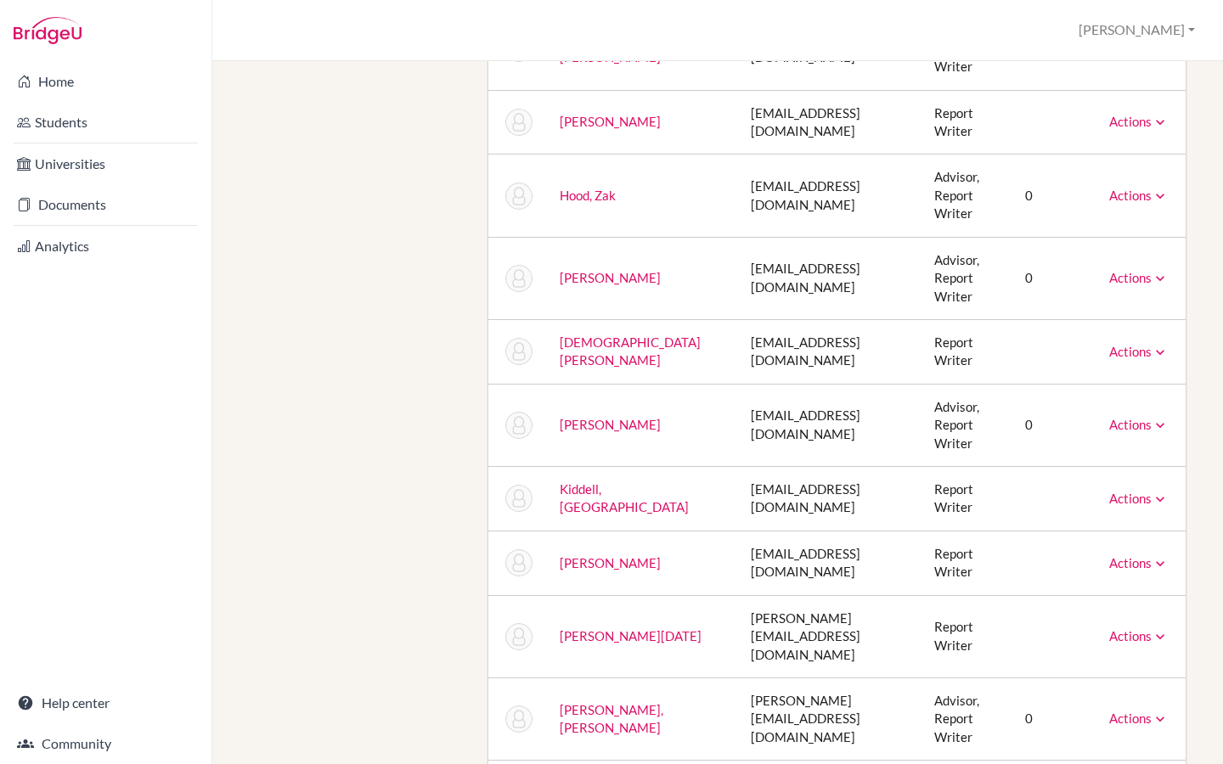
scroll to position [652, 0]
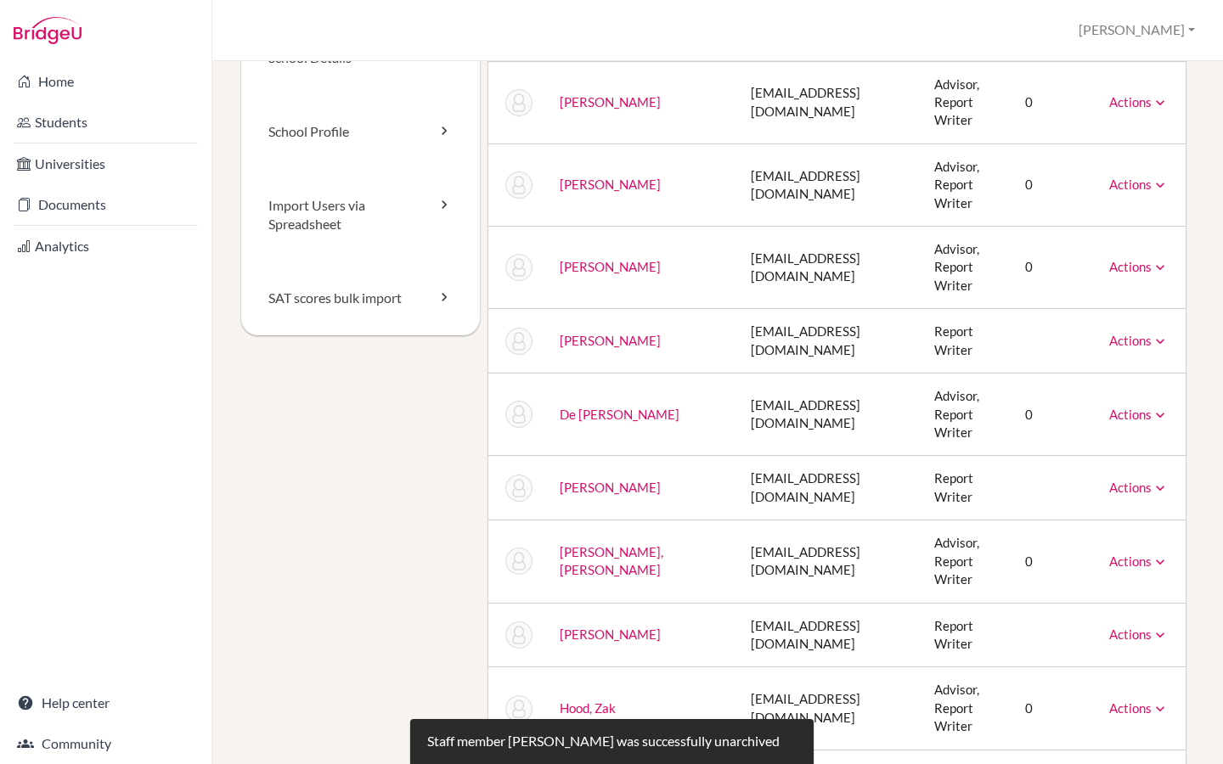
scroll to position [0, 0]
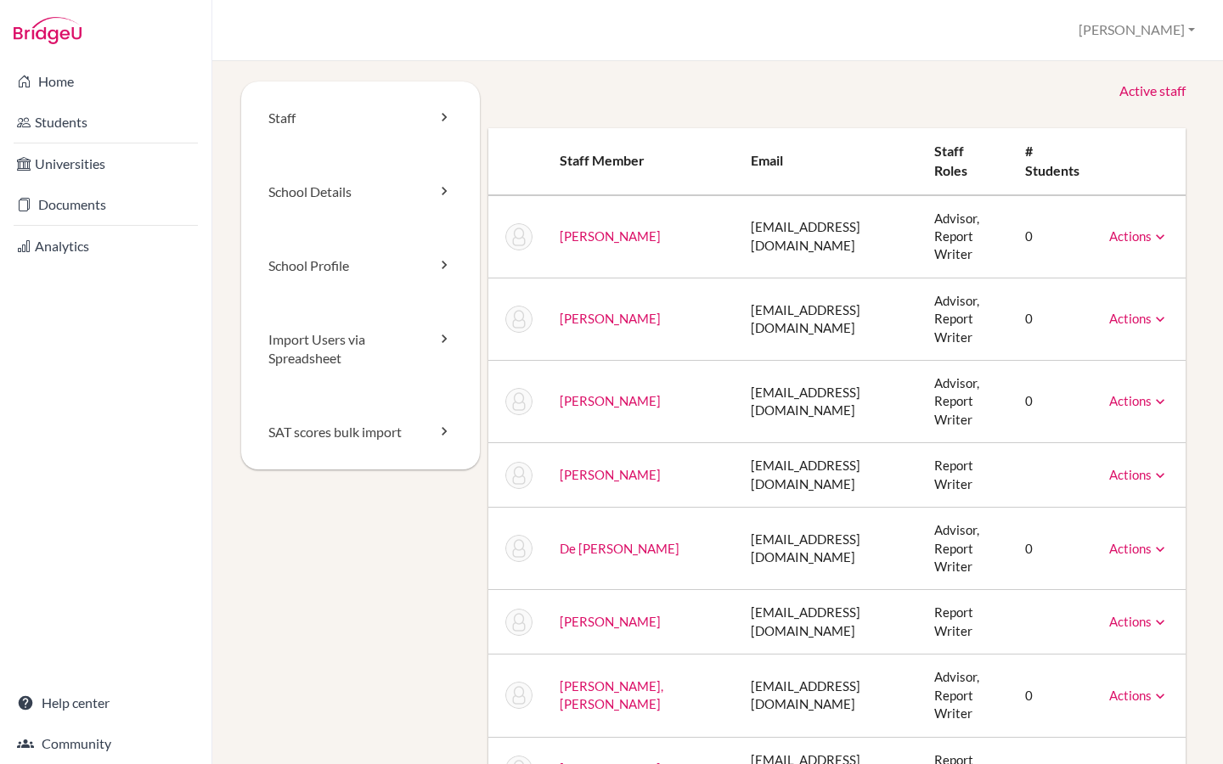
click at [1161, 94] on link "Active staff" at bounding box center [1152, 92] width 66 height 20
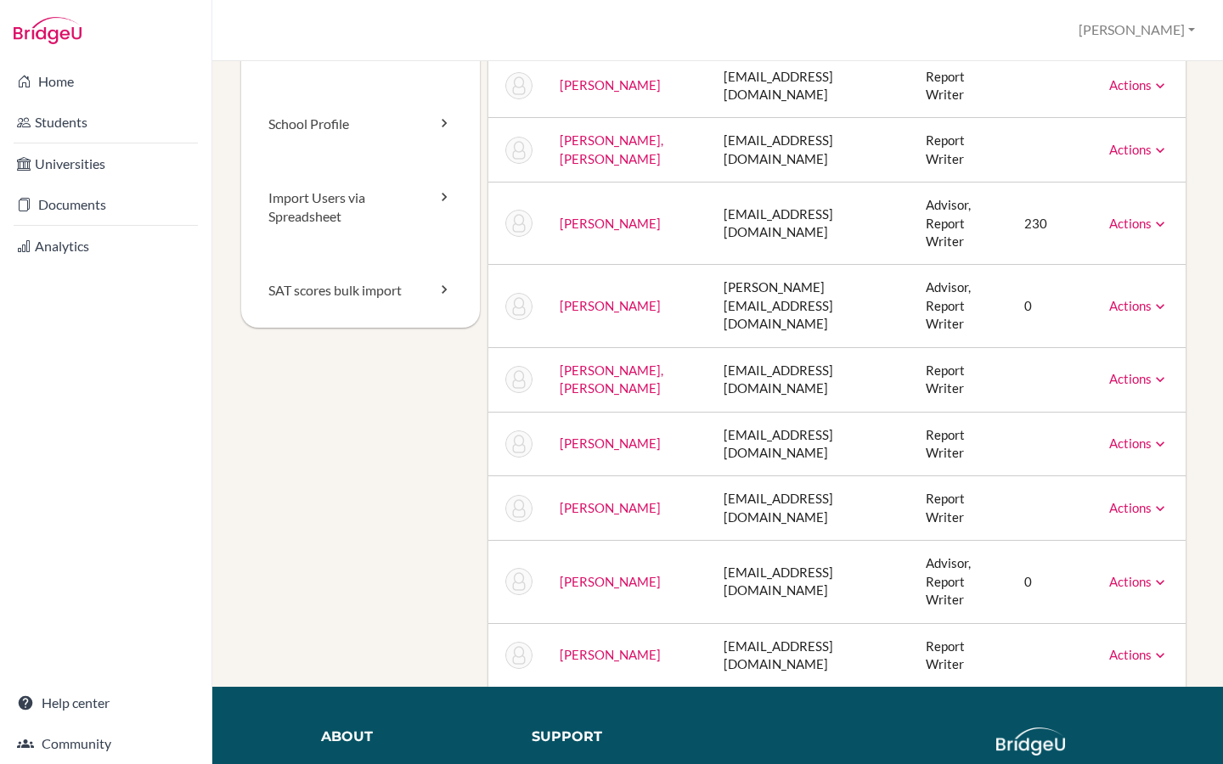
scroll to position [168, 0]
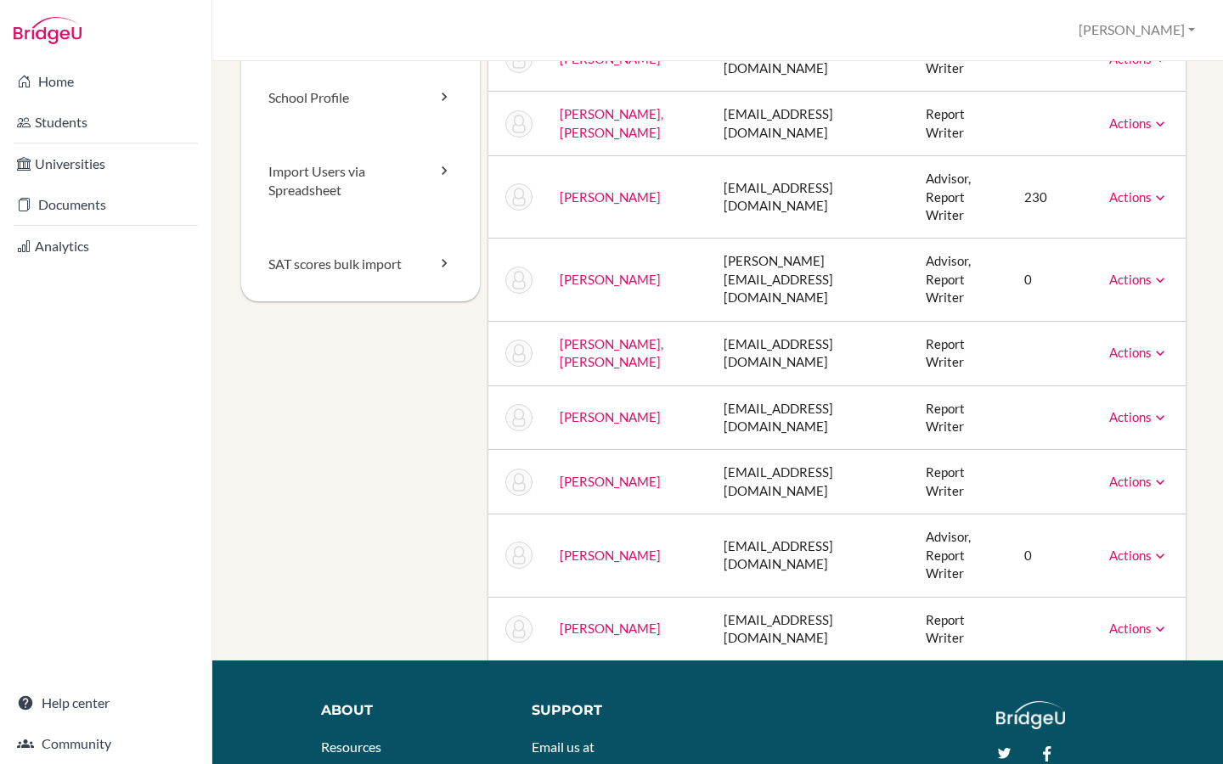
click at [1143, 621] on link "Actions" at bounding box center [1138, 628] width 59 height 15
click at [1139, 621] on link "Actions" at bounding box center [1138, 628] width 59 height 15
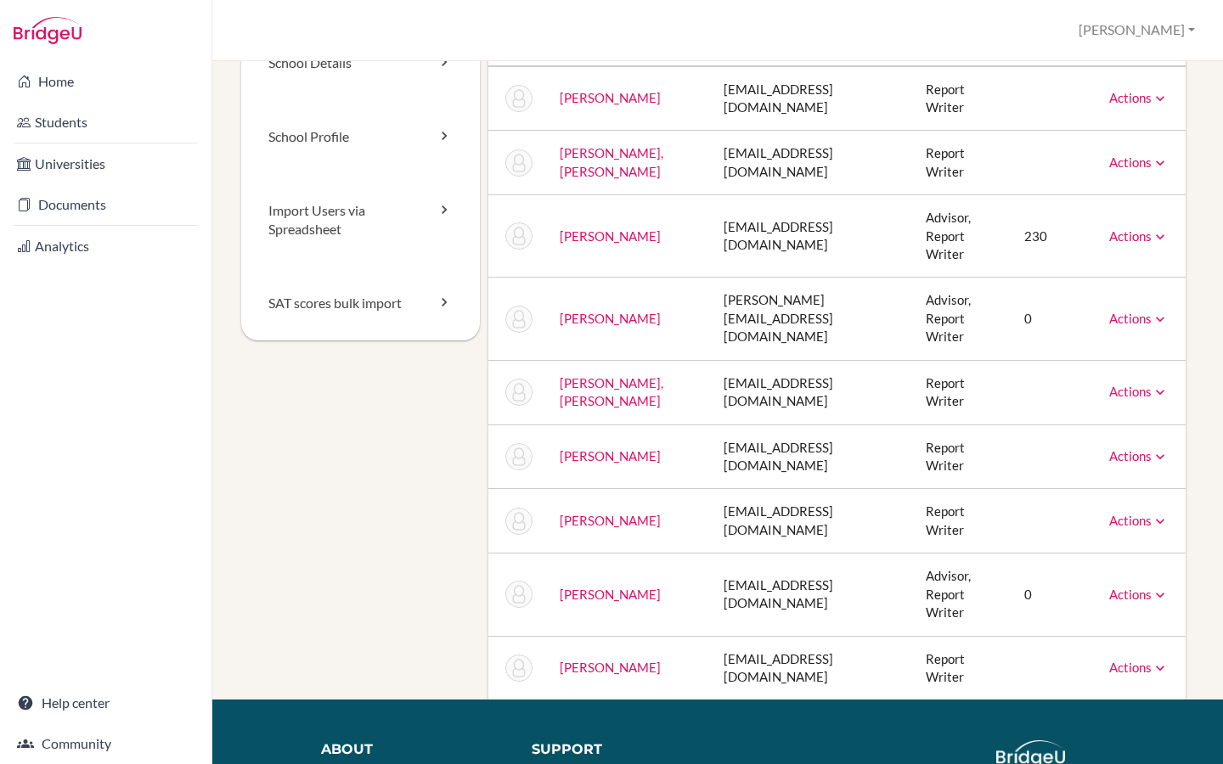
scroll to position [141, 0]
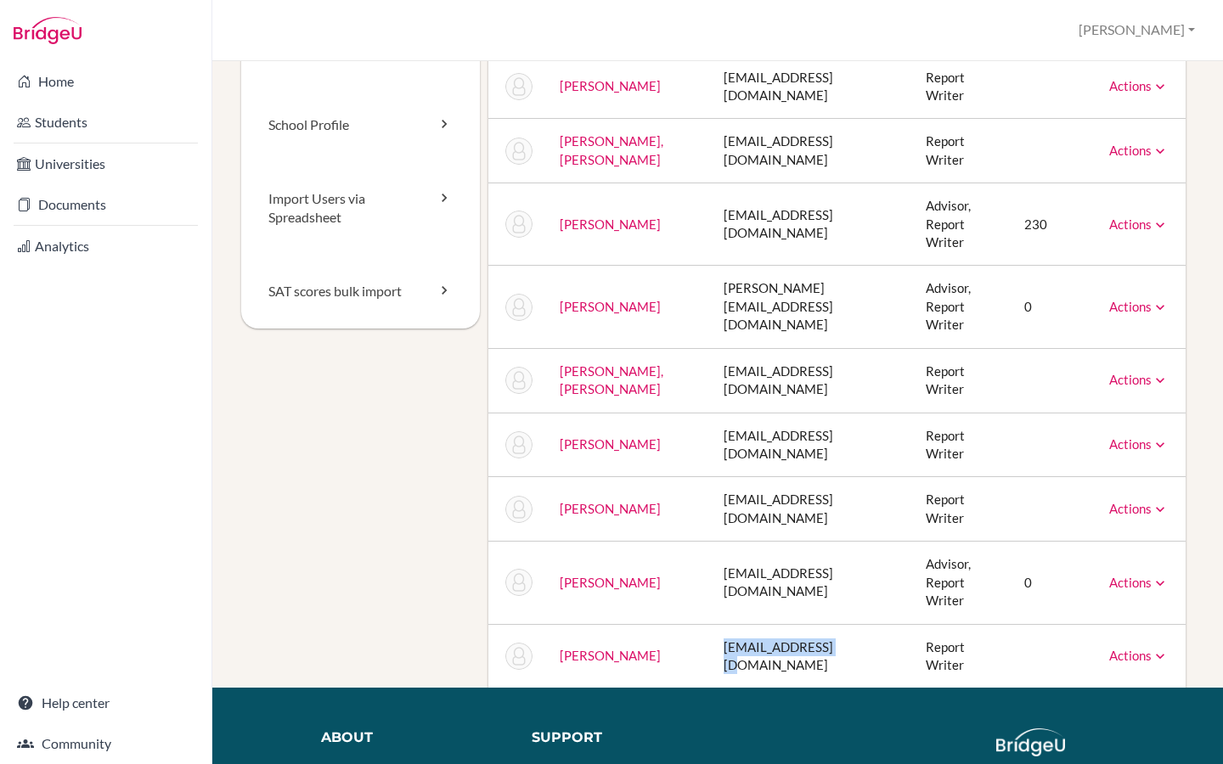
drag, startPoint x: 823, startPoint y: 560, endPoint x: 706, endPoint y: 559, distance: 116.3
click at [710, 624] on td "[EMAIL_ADDRESS][DOMAIN_NAME]" at bounding box center [811, 656] width 203 height 64
copy td "[EMAIL_ADDRESS][DOMAIN_NAME]"
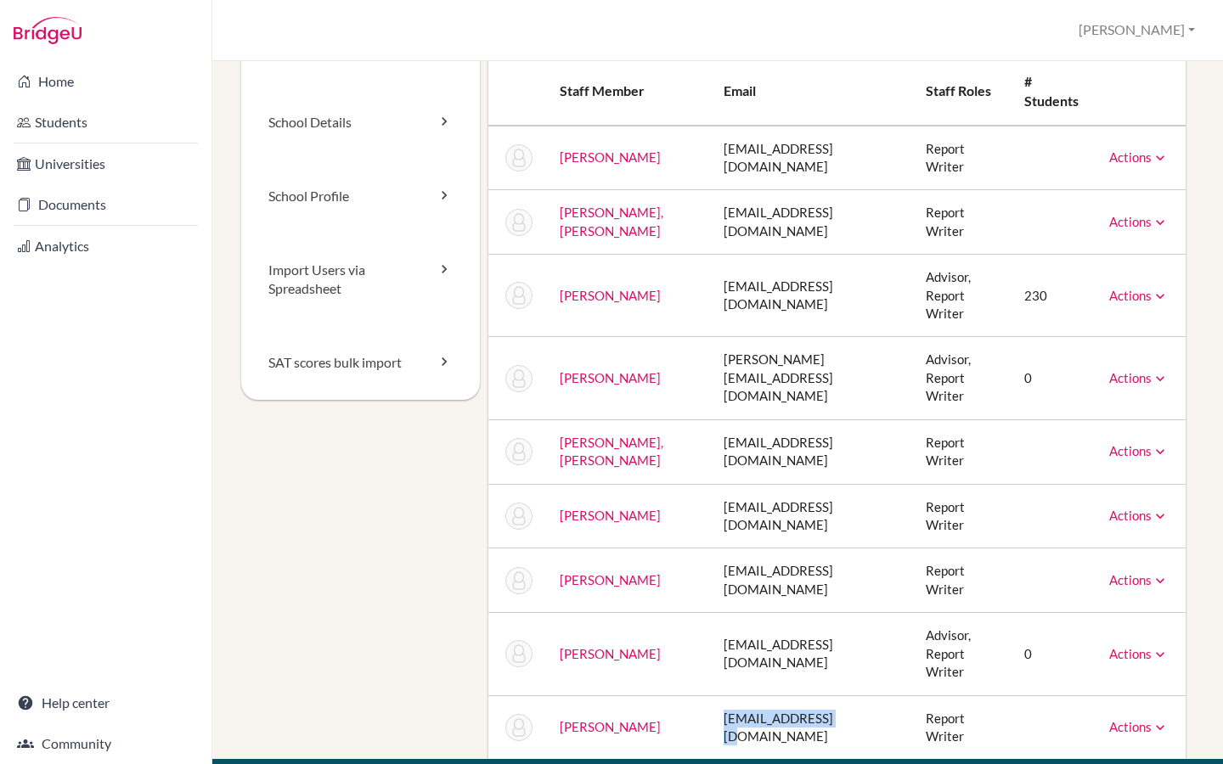
scroll to position [0, 0]
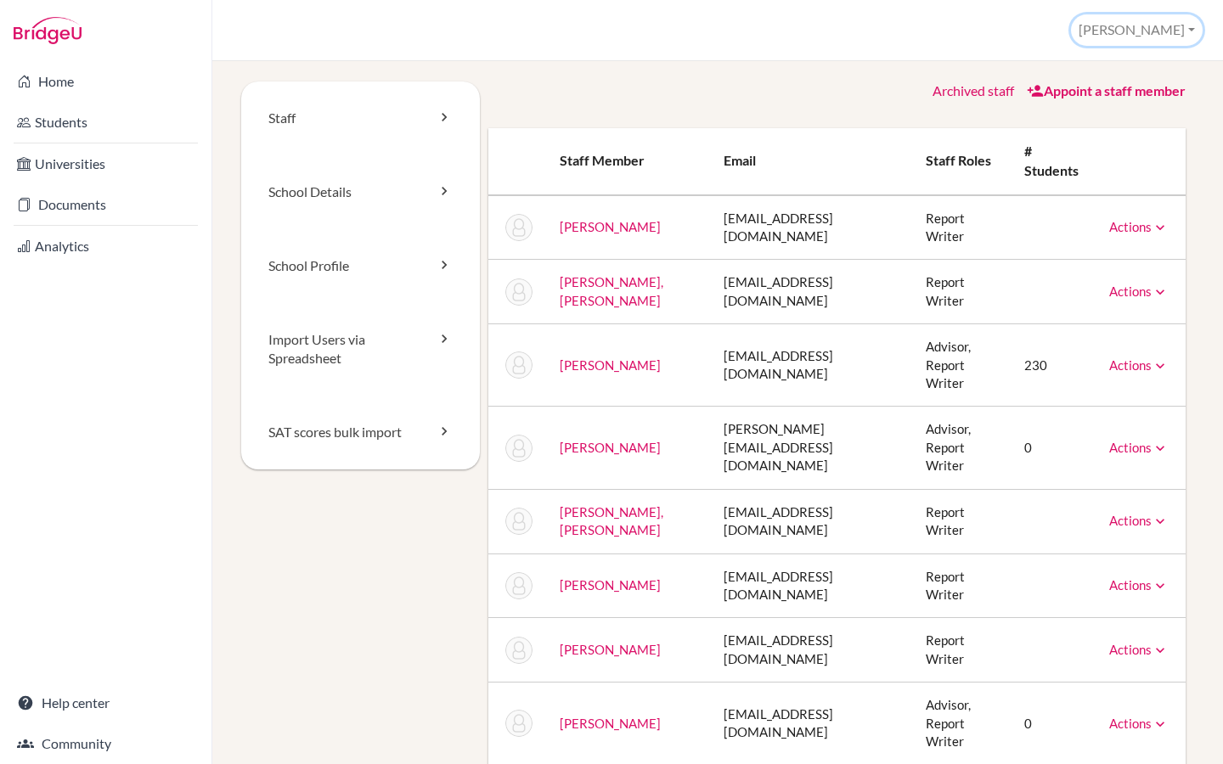
click at [1173, 35] on button "[PERSON_NAME]" at bounding box center [1137, 29] width 132 height 31
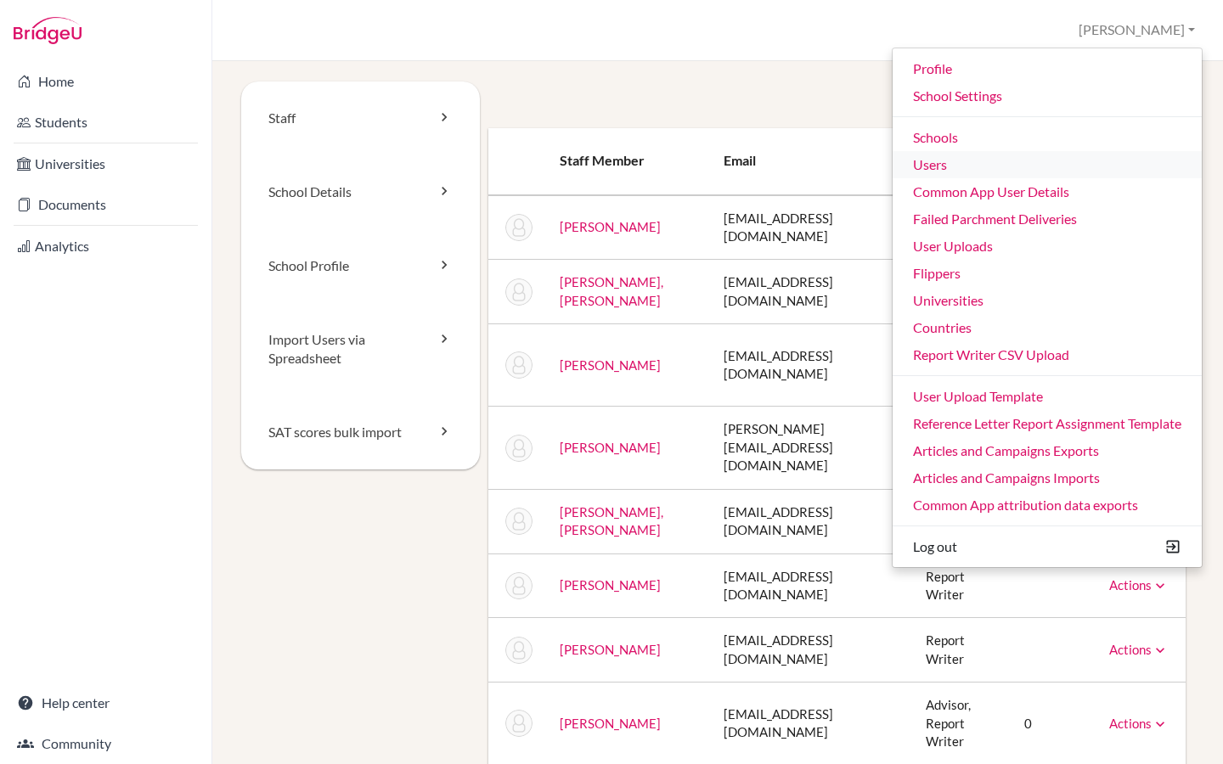
click at [993, 165] on link "Users" at bounding box center [1046, 164] width 309 height 27
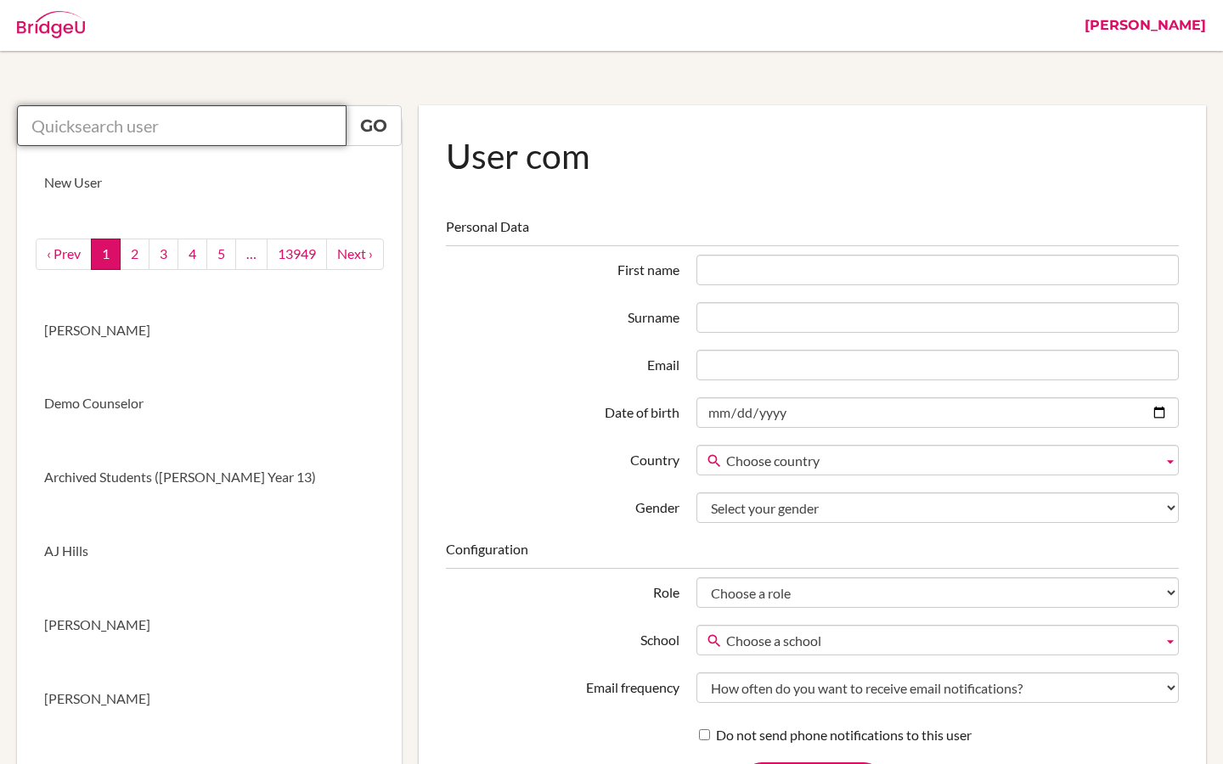
click at [237, 122] on input "text" at bounding box center [181, 125] width 329 height 41
paste input "[EMAIL_ADDRESS][DOMAIN_NAME]"
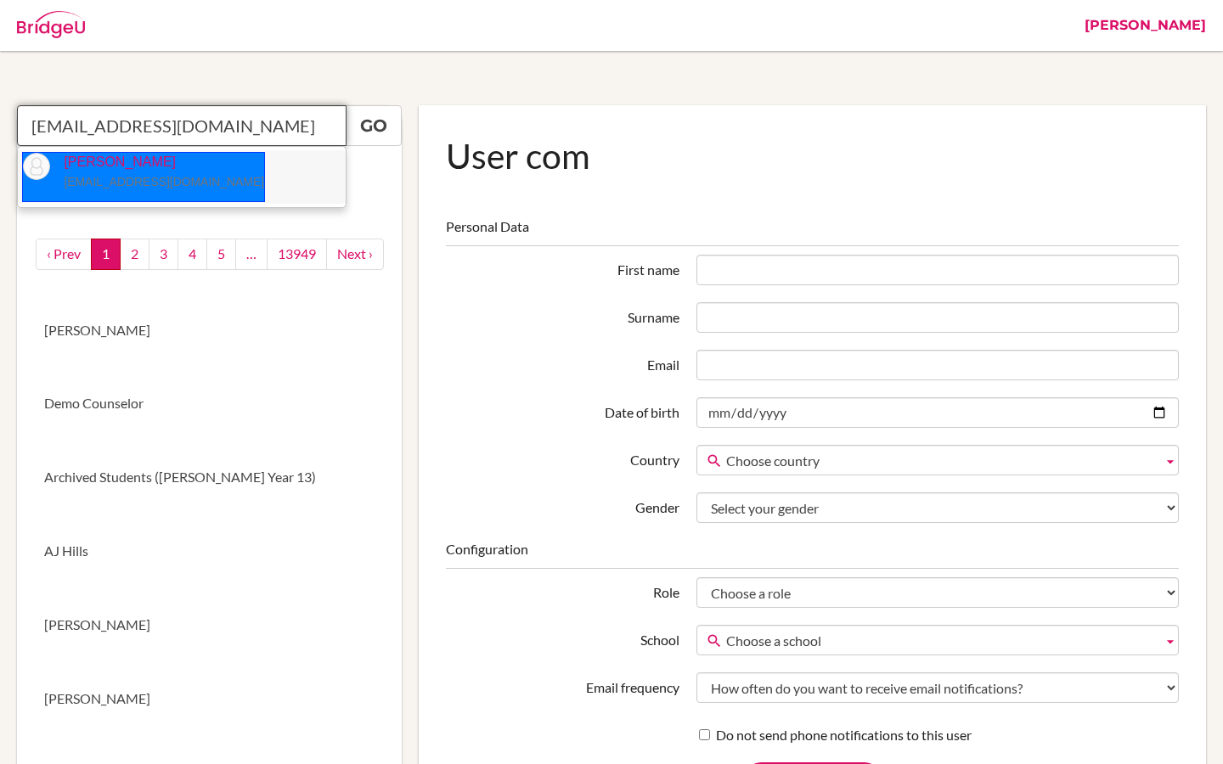
click at [97, 177] on small "[EMAIL_ADDRESS][DOMAIN_NAME]" at bounding box center [164, 182] width 200 height 14
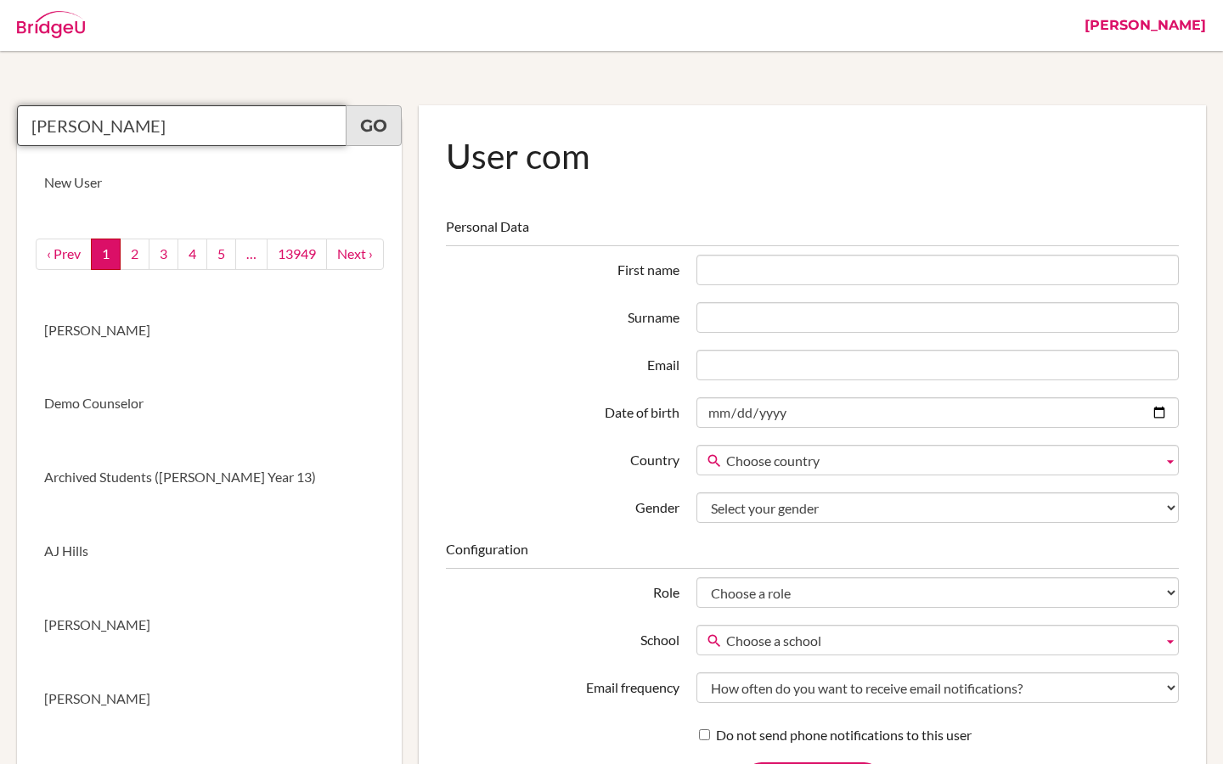
type input "Greg Sipp"
click at [362, 137] on link "Go" at bounding box center [374, 125] width 56 height 41
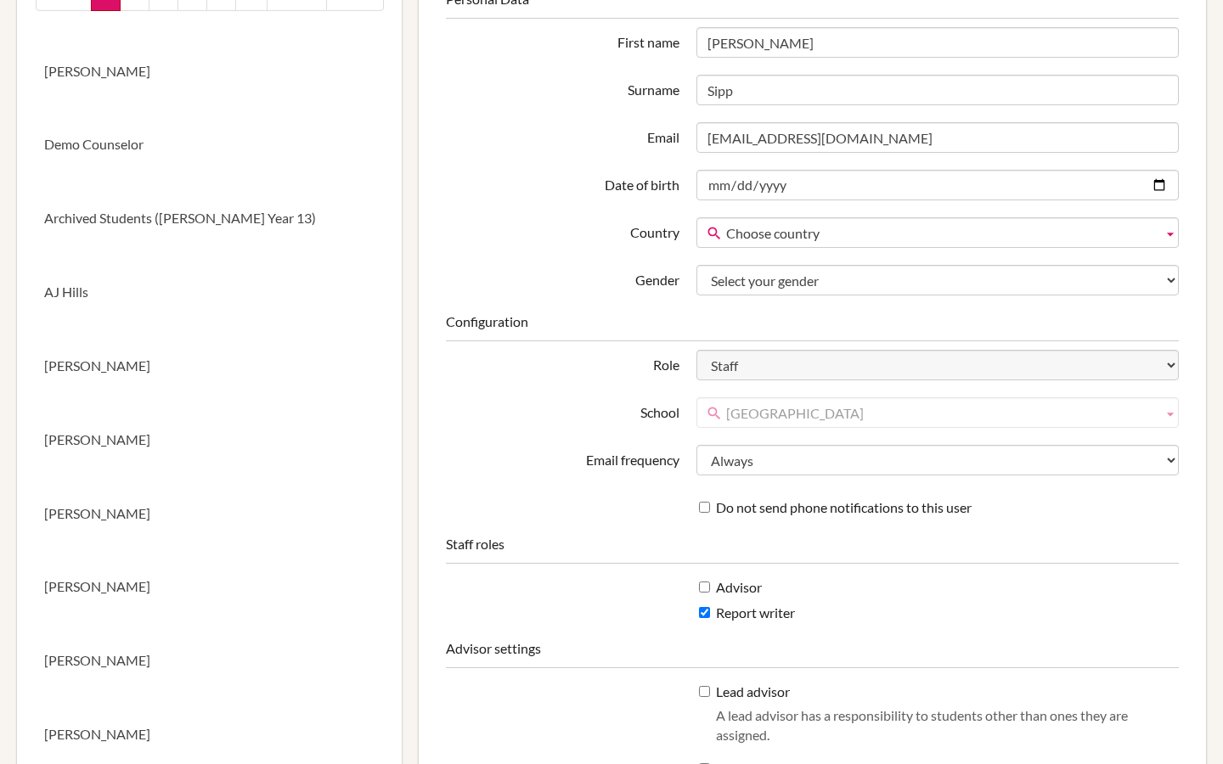
scroll to position [282, 0]
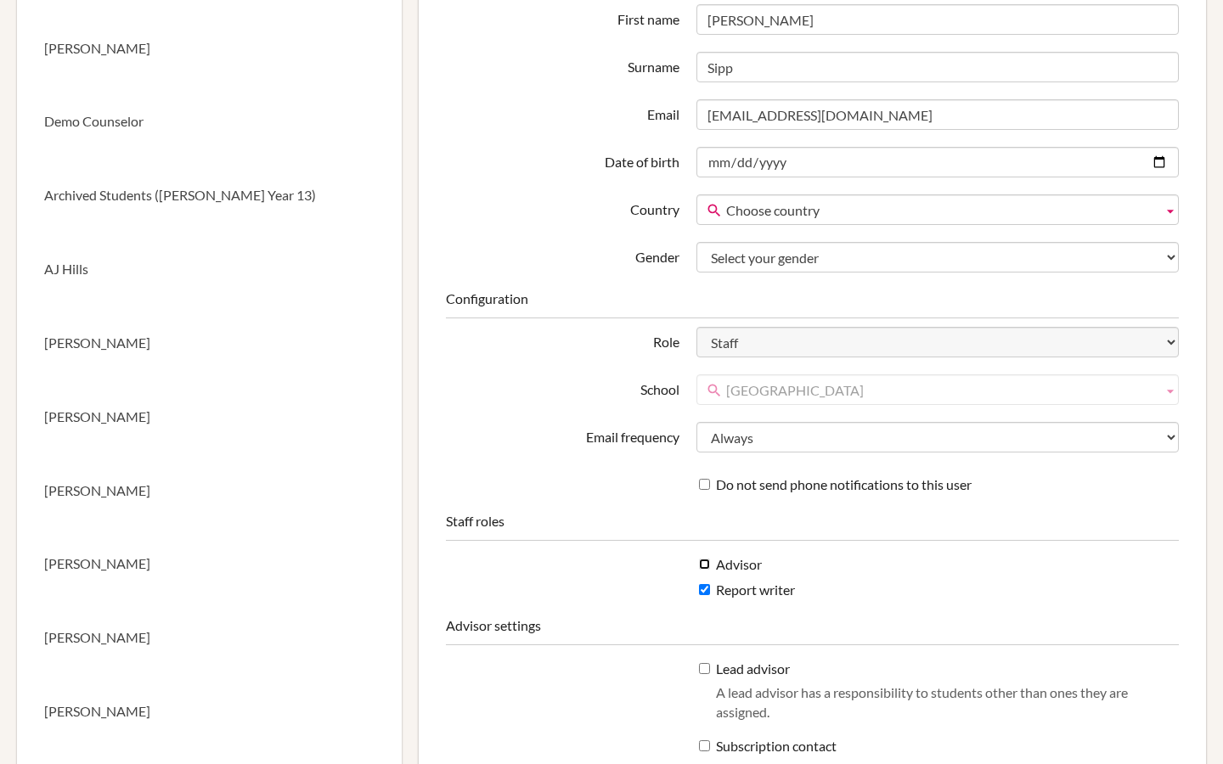
click at [701, 567] on input "Advisor" at bounding box center [704, 564] width 11 height 11
click at [765, 399] on span "[GEOGRAPHIC_DATA]" at bounding box center [941, 390] width 430 height 31
click at [714, 564] on label "Advisor" at bounding box center [730, 565] width 63 height 20
click at [710, 564] on input "Advisor" at bounding box center [704, 564] width 11 height 11
checkbox input "false"
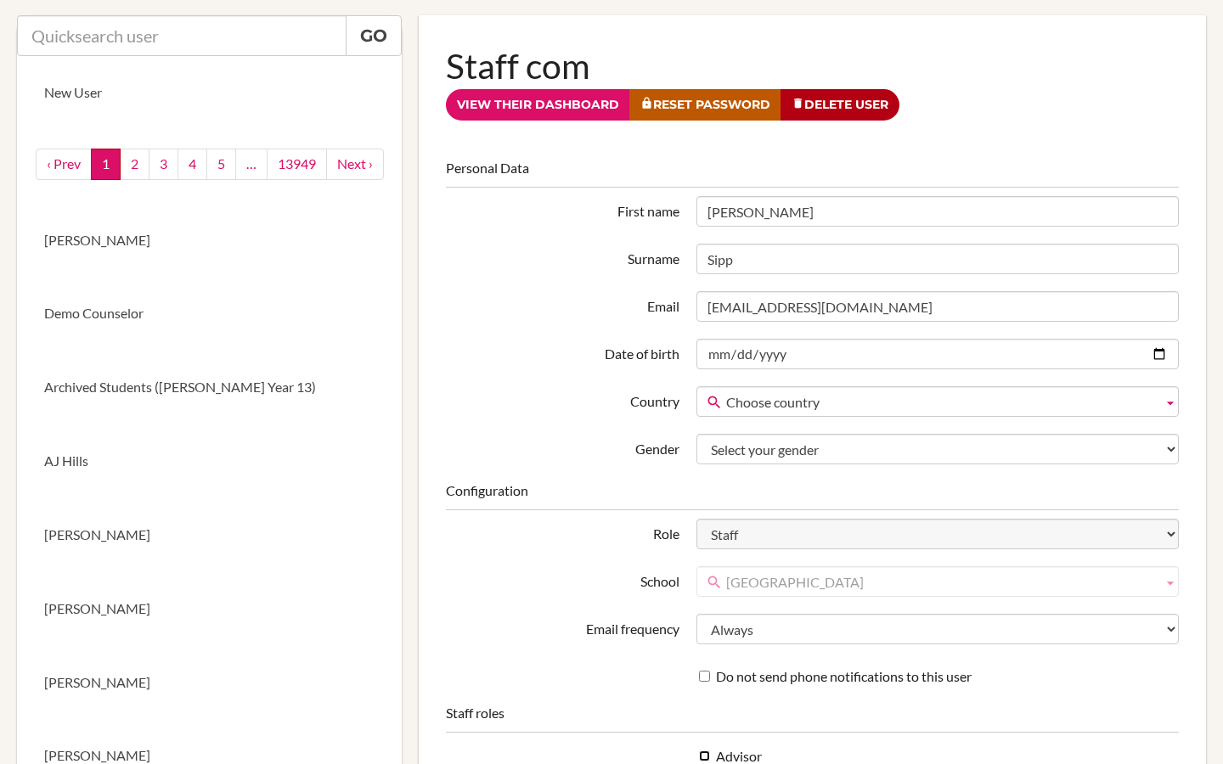
scroll to position [95, 0]
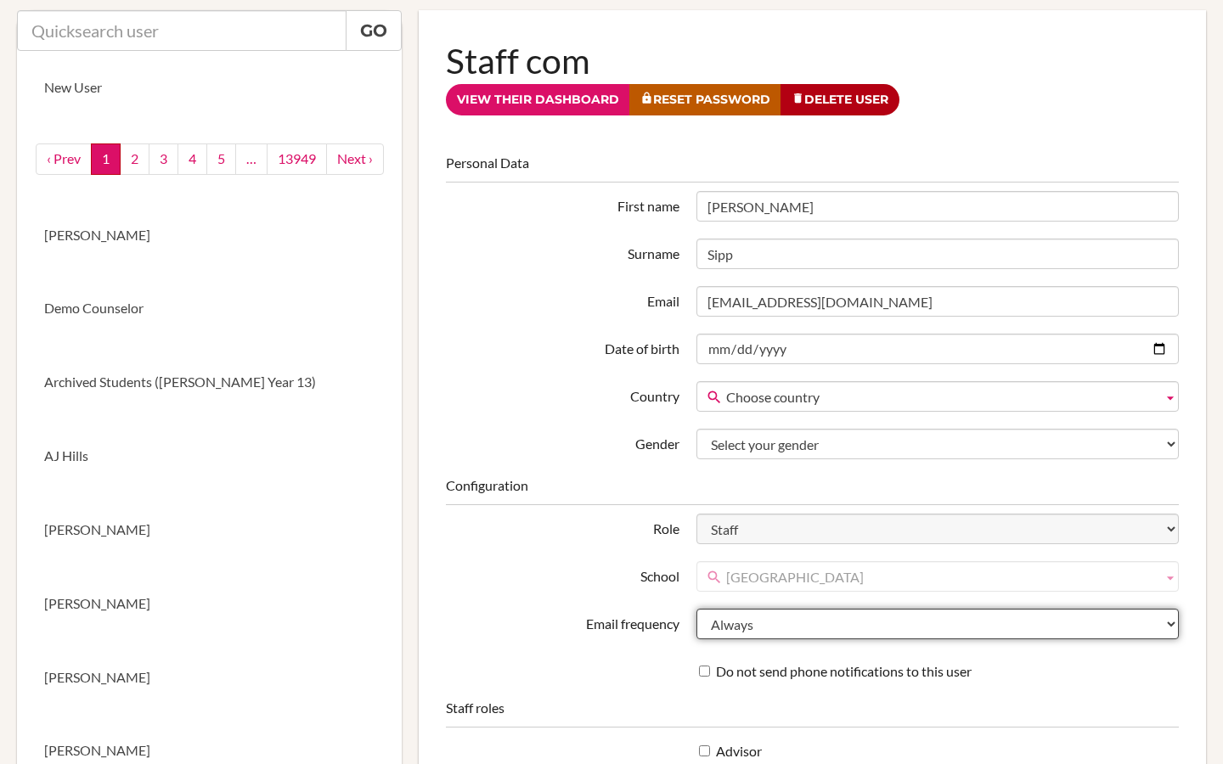
click at [740, 617] on select "Never Weekly Always" at bounding box center [937, 624] width 482 height 31
select select "never"
click at [696, 609] on select "Never Weekly Always" at bounding box center [937, 624] width 482 height 31
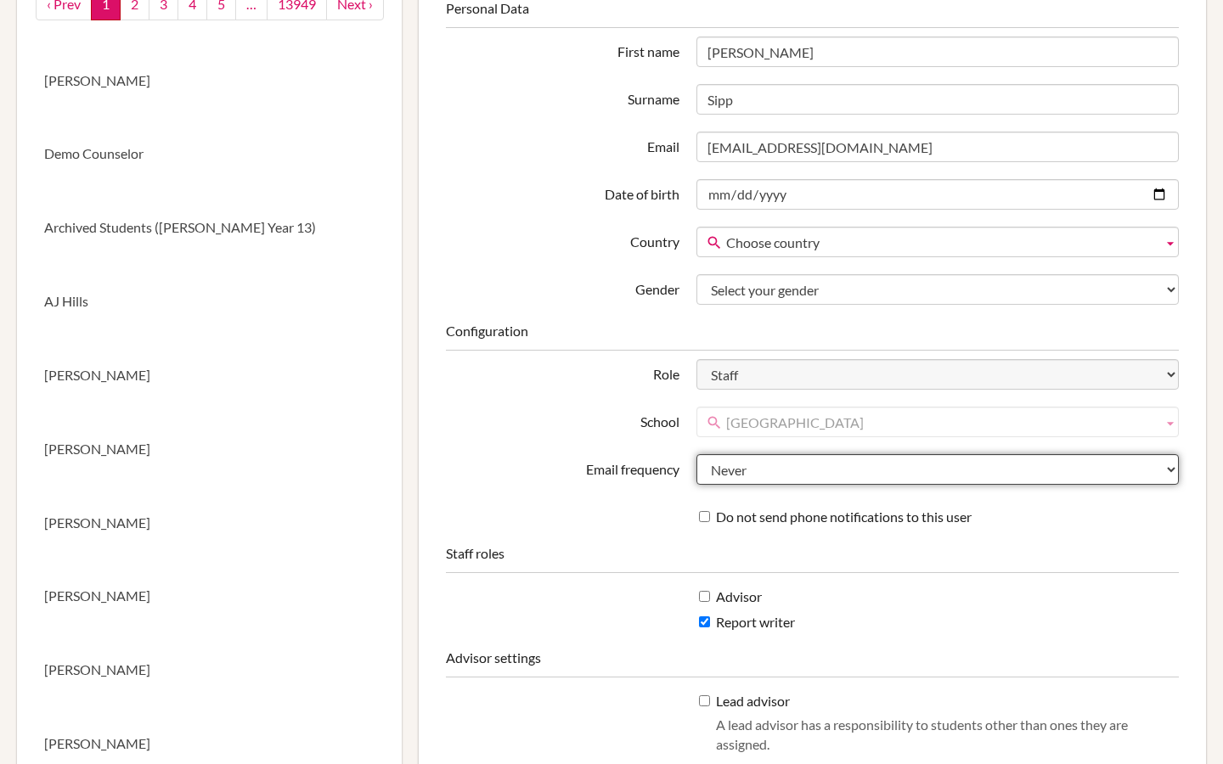
scroll to position [254, 0]
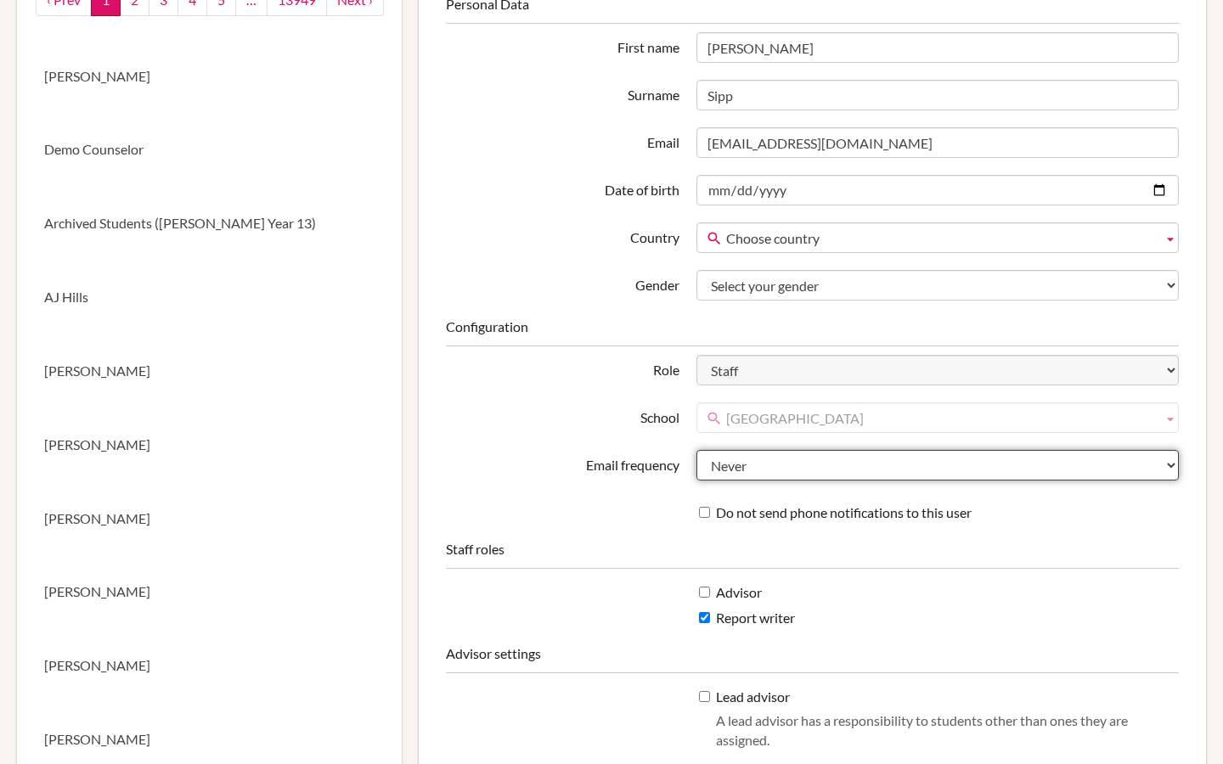
click at [772, 471] on select "Never Weekly Always" at bounding box center [937, 465] width 482 height 31
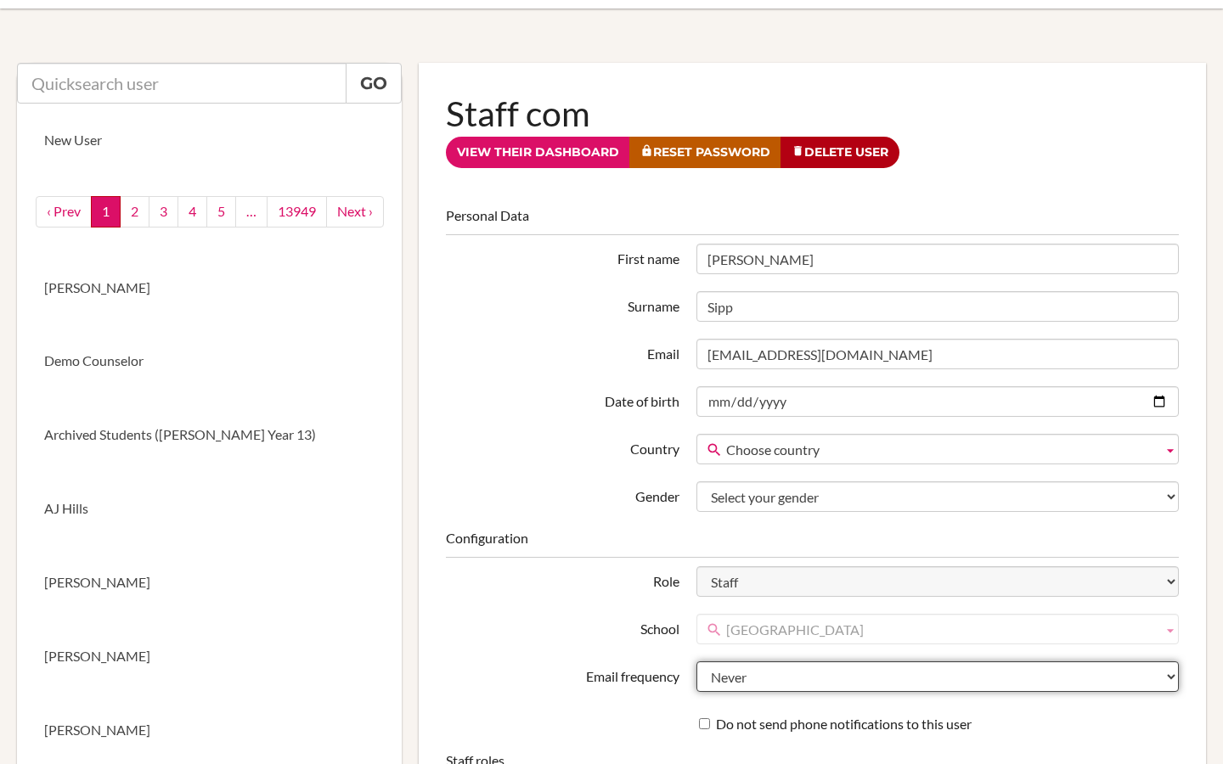
scroll to position [36, 0]
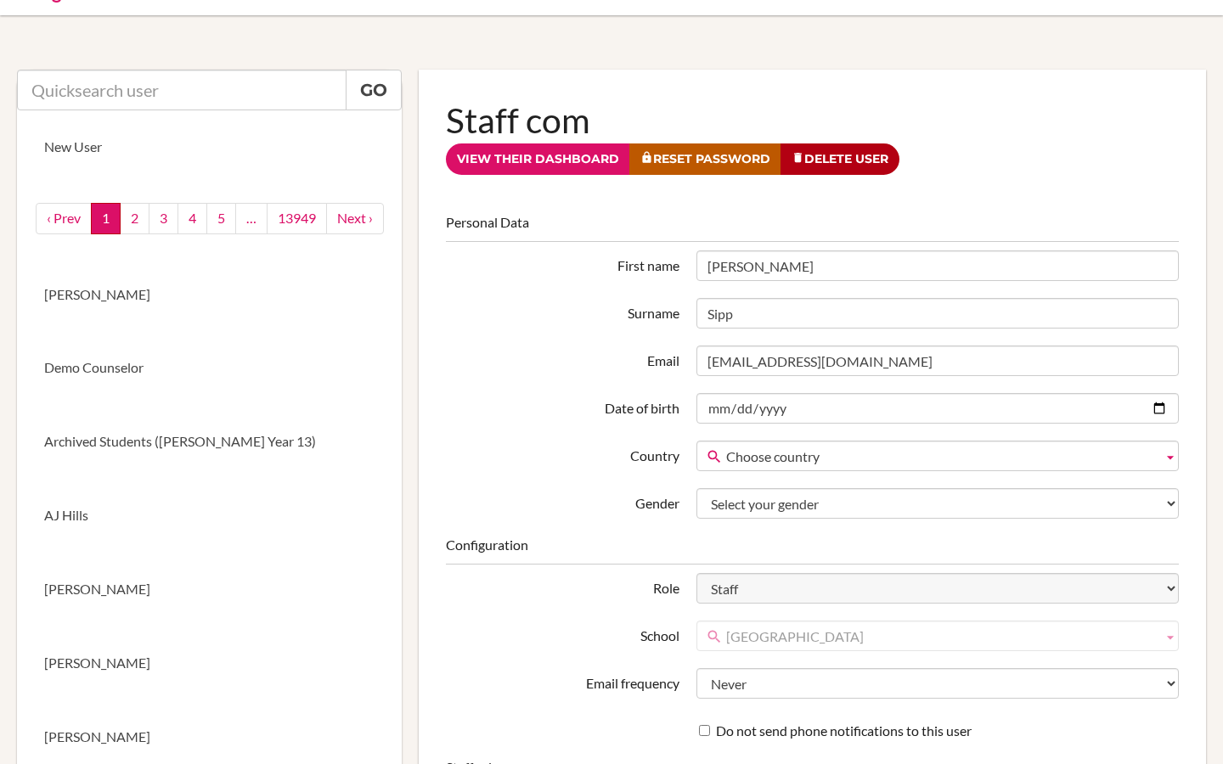
click at [642, 535] on div "Personal Data First name Greg Surname Sipp Email gsipp@earj.com.br Date of birt…" at bounding box center [812, 659] width 733 height 892
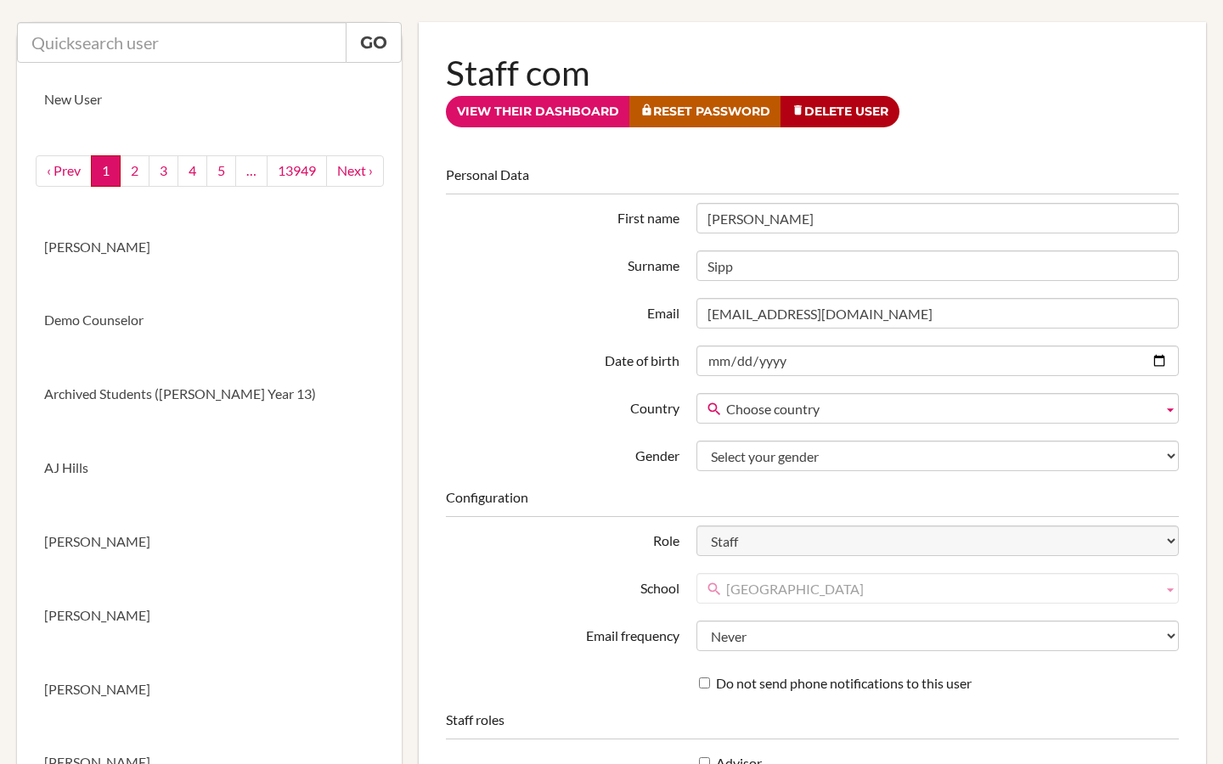
scroll to position [113, 0]
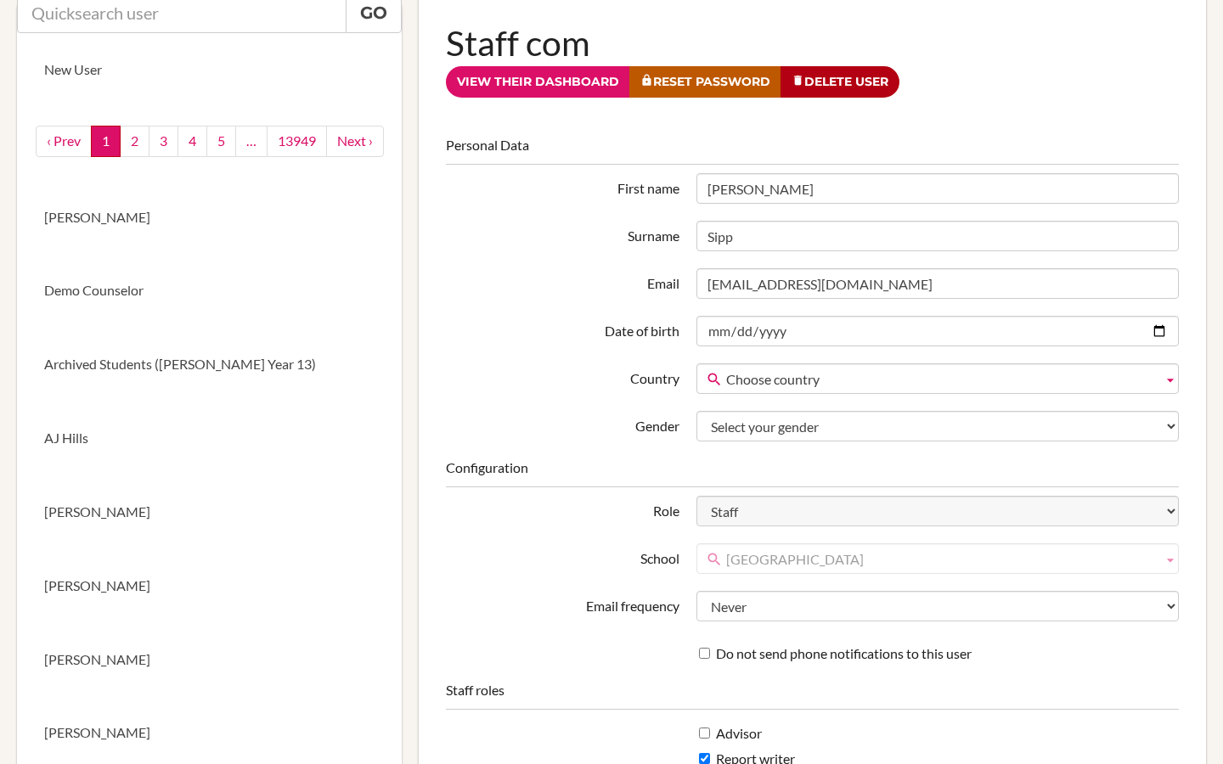
click at [852, 554] on span "[GEOGRAPHIC_DATA]" at bounding box center [941, 559] width 430 height 31
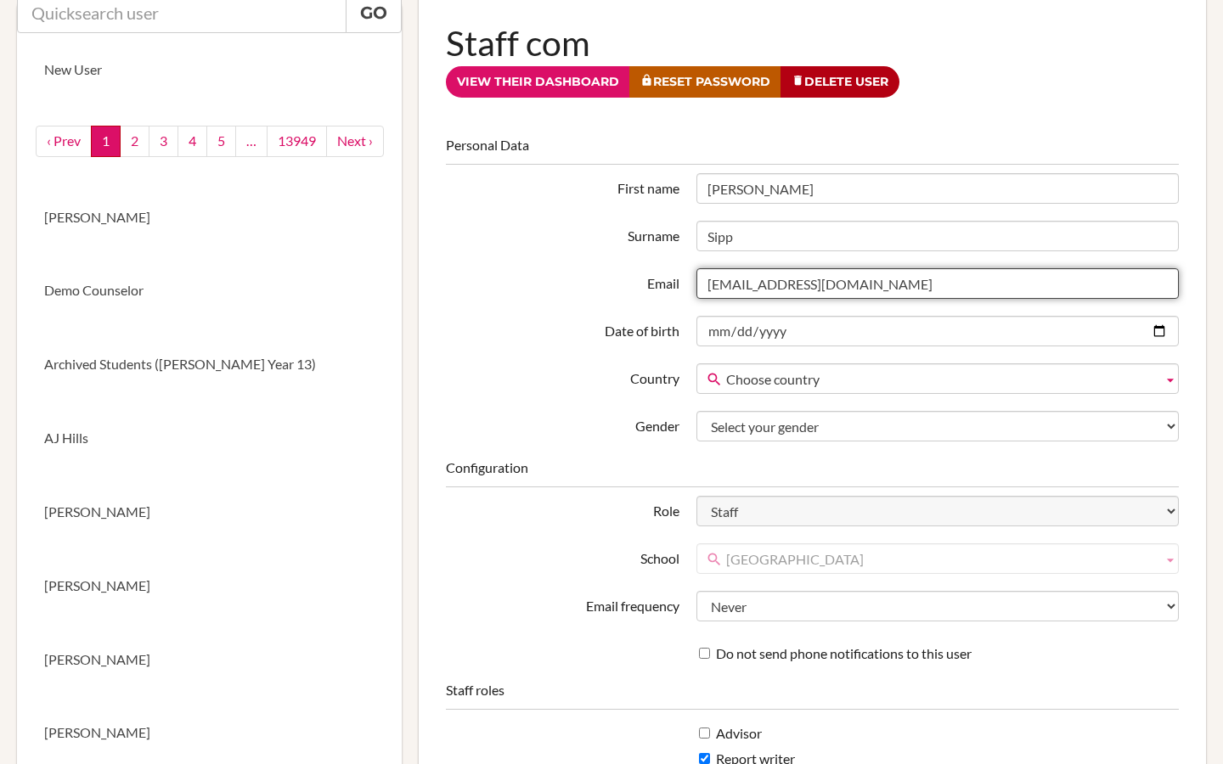
click at [751, 284] on input "[EMAIL_ADDRESS][DOMAIN_NAME]" at bounding box center [937, 283] width 482 height 31
click at [740, 287] on input "[EMAIL_ADDRESS][DOMAIN_NAME]" at bounding box center [937, 283] width 482 height 31
type input "[EMAIL_ADDRESS][DOMAIN_NAME]"
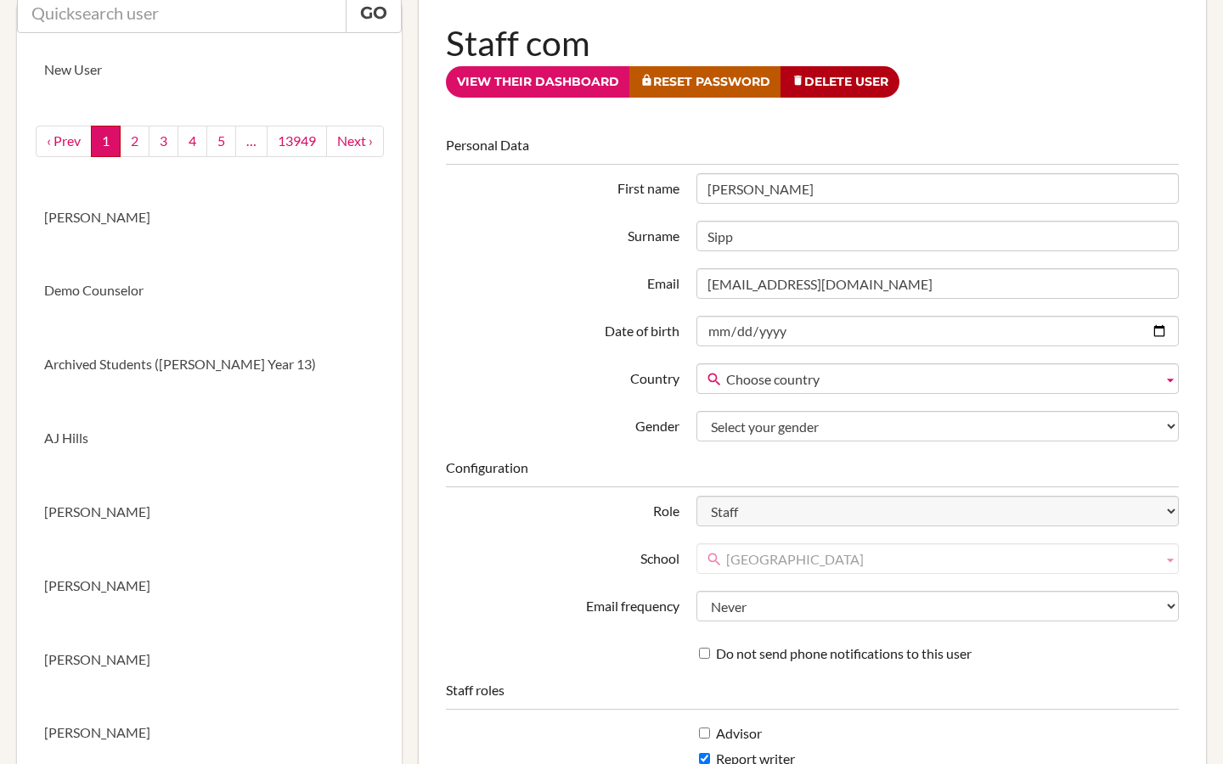
click at [633, 323] on label "Date of birth" at bounding box center [562, 328] width 250 height 25
click at [696, 323] on input "Date of birth" at bounding box center [937, 331] width 482 height 31
click at [783, 359] on fieldset "Personal Data First name Greg Surname Sipp Email gsipp+1@earj.com.br Date of bi…" at bounding box center [812, 289] width 733 height 306
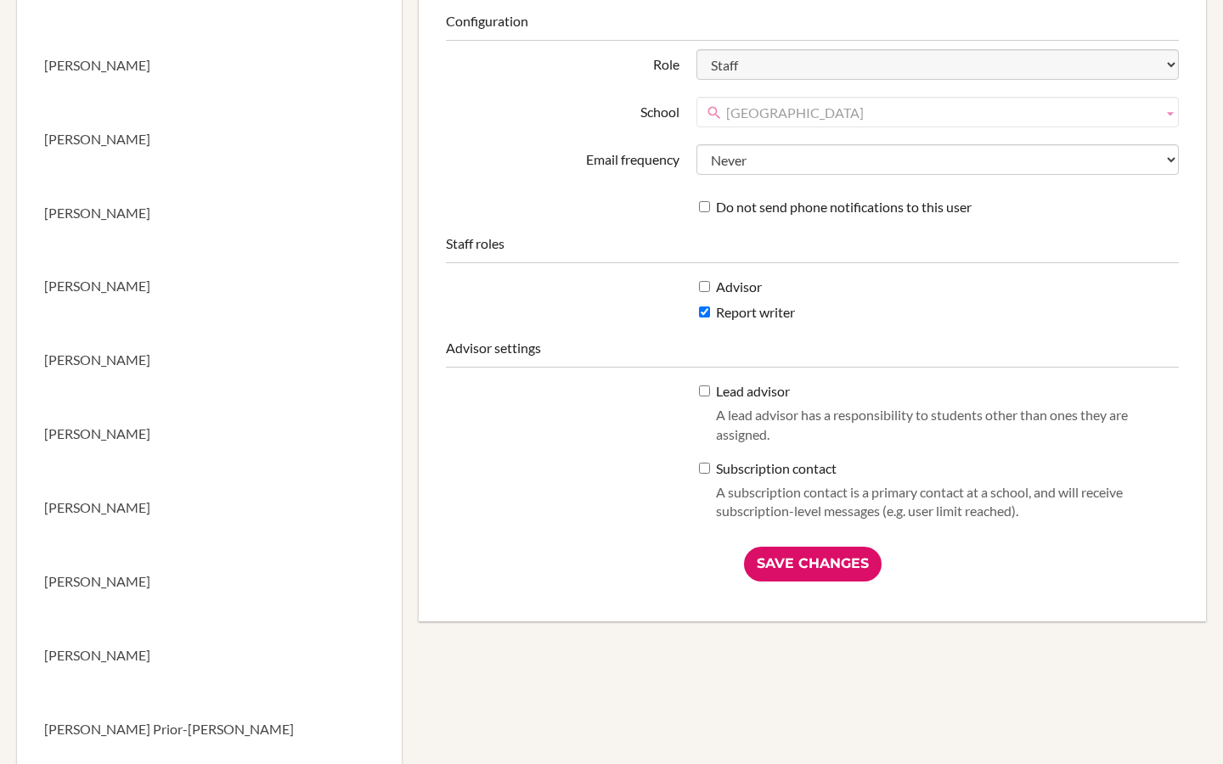
scroll to position [585, 0]
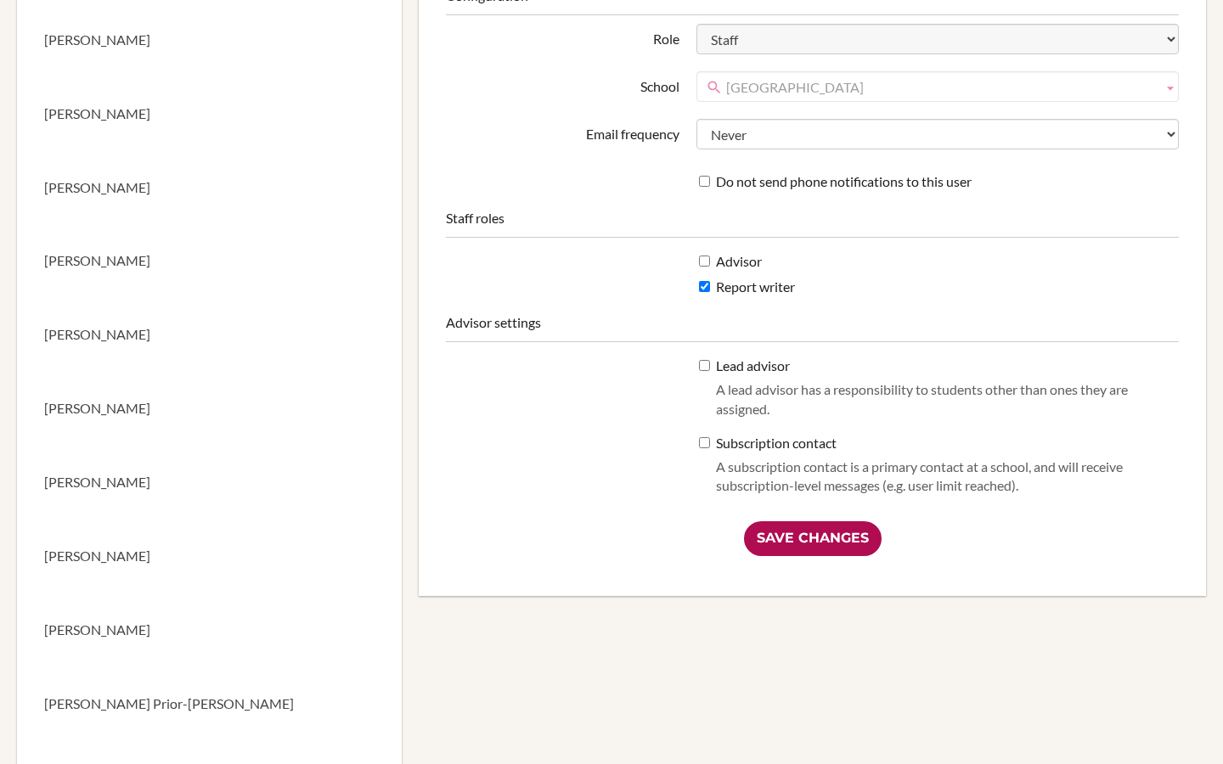
click at [815, 537] on input "Save Changes" at bounding box center [813, 538] width 138 height 35
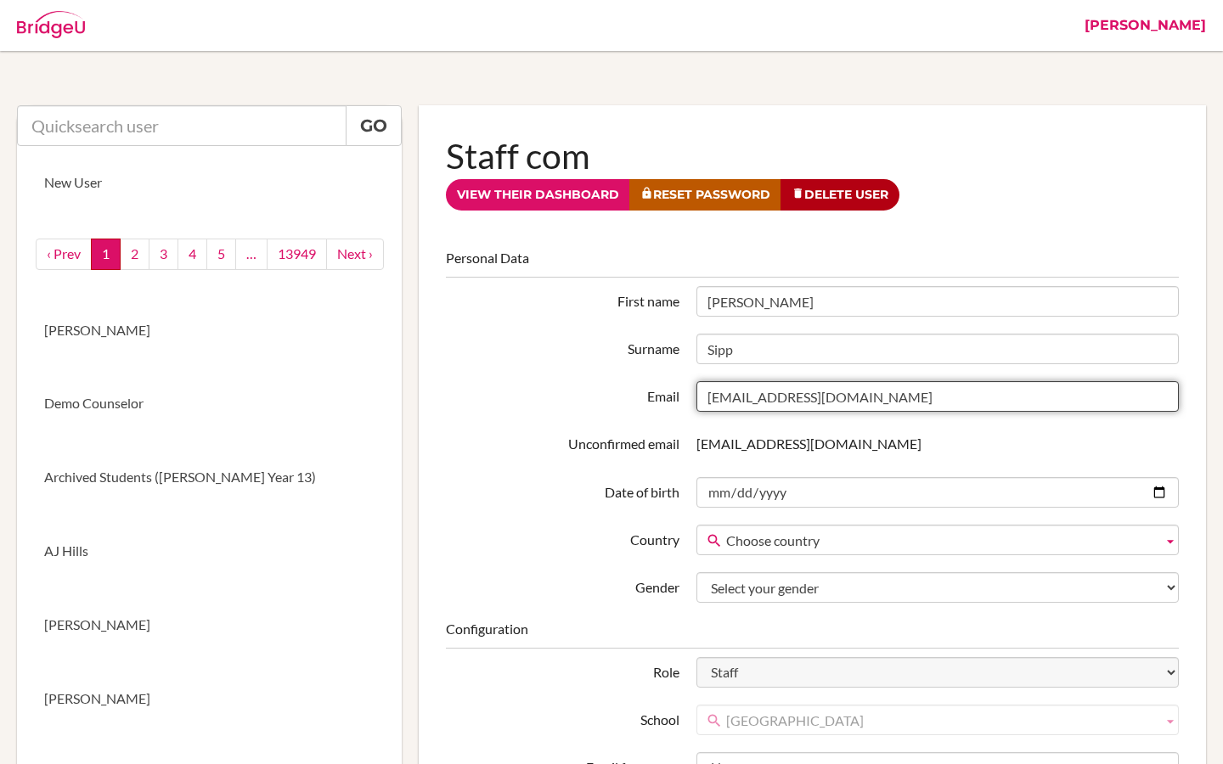
click at [820, 392] on input "[EMAIL_ADDRESS][DOMAIN_NAME]" at bounding box center [937, 396] width 482 height 31
click at [806, 459] on p "[EMAIL_ADDRESS][DOMAIN_NAME]" at bounding box center [937, 444] width 482 height 31
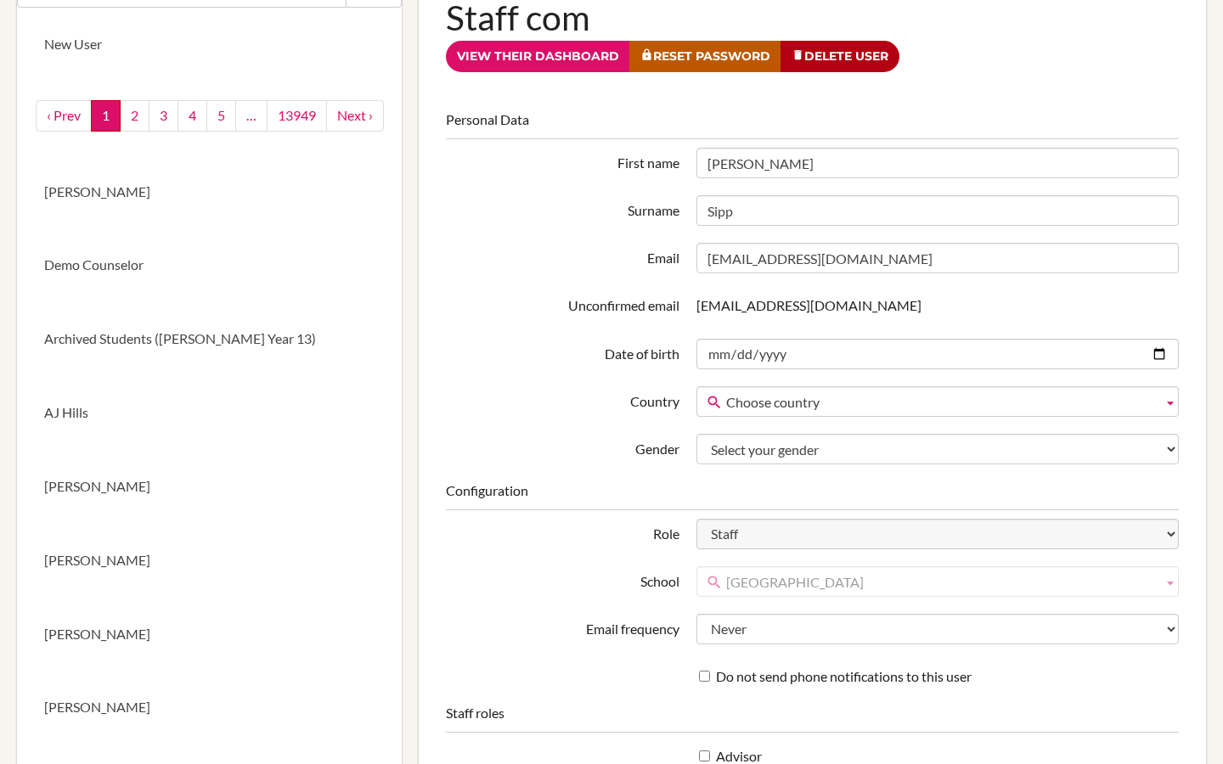
scroll to position [148, 0]
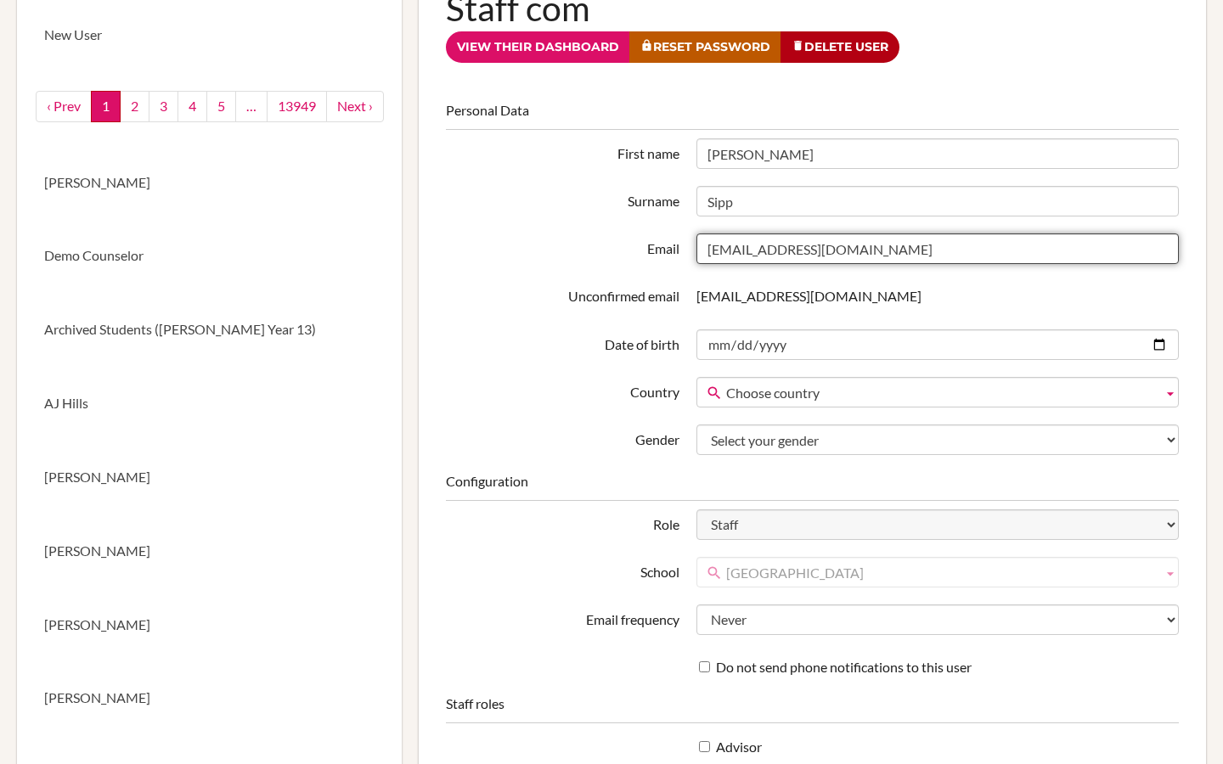
drag, startPoint x: 705, startPoint y: 250, endPoint x: 819, endPoint y: 250, distance: 114.6
click at [819, 250] on input "[EMAIL_ADDRESS][DOMAIN_NAME]" at bounding box center [937, 248] width 482 height 31
click at [823, 307] on p "[EMAIL_ADDRESS][DOMAIN_NAME]" at bounding box center [937, 296] width 482 height 31
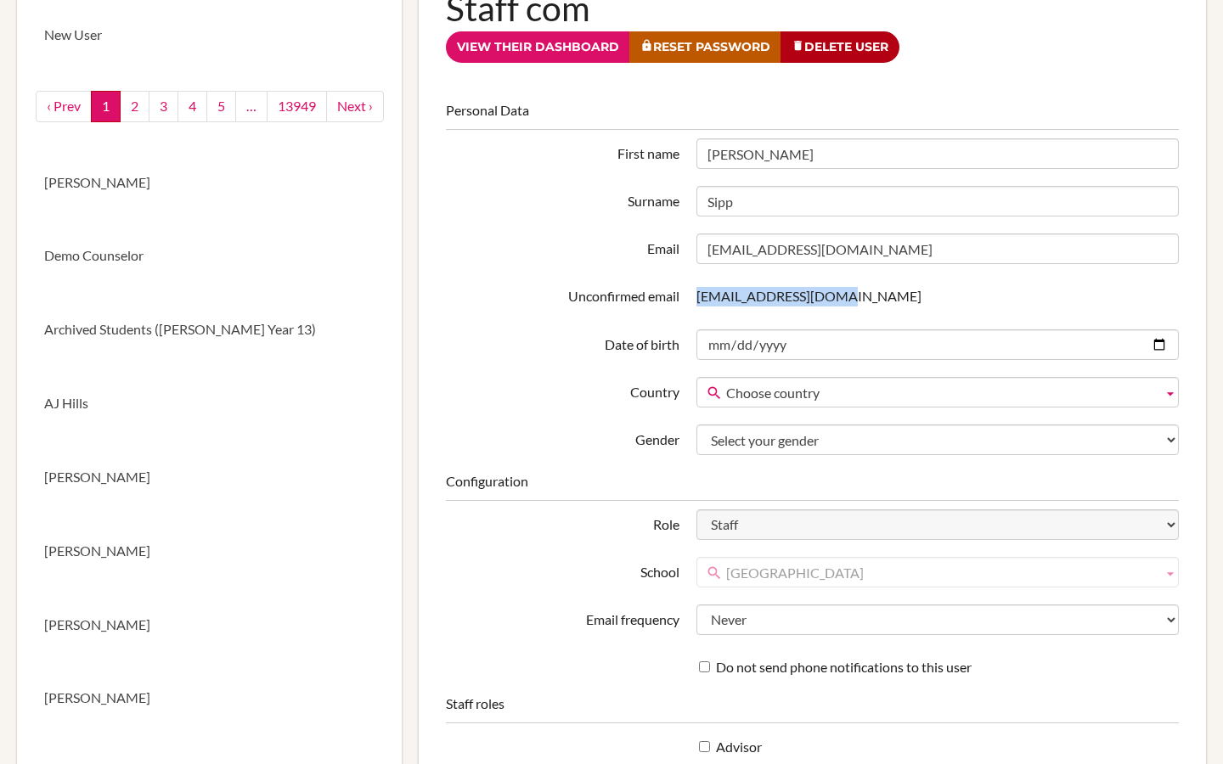
drag, startPoint x: 838, startPoint y: 294, endPoint x: 683, endPoint y: 295, distance: 155.4
click at [683, 295] on div "Unconfirmed email [EMAIL_ADDRESS][DOMAIN_NAME]" at bounding box center [812, 296] width 750 height 31
